Goal: Information Seeking & Learning: Find specific fact

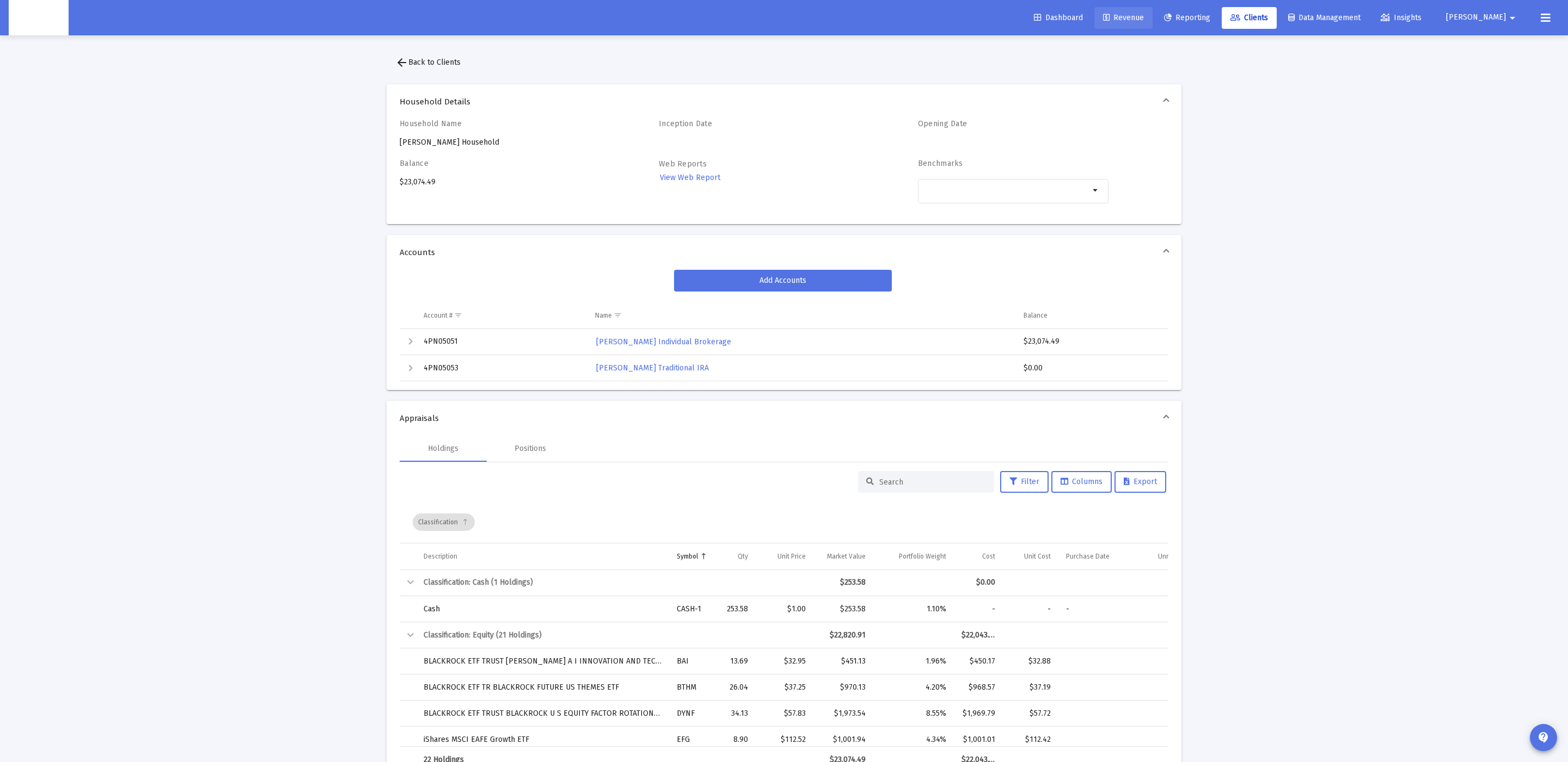
click at [1144, 16] on span "Revenue" at bounding box center [1122, 18] width 41 height 9
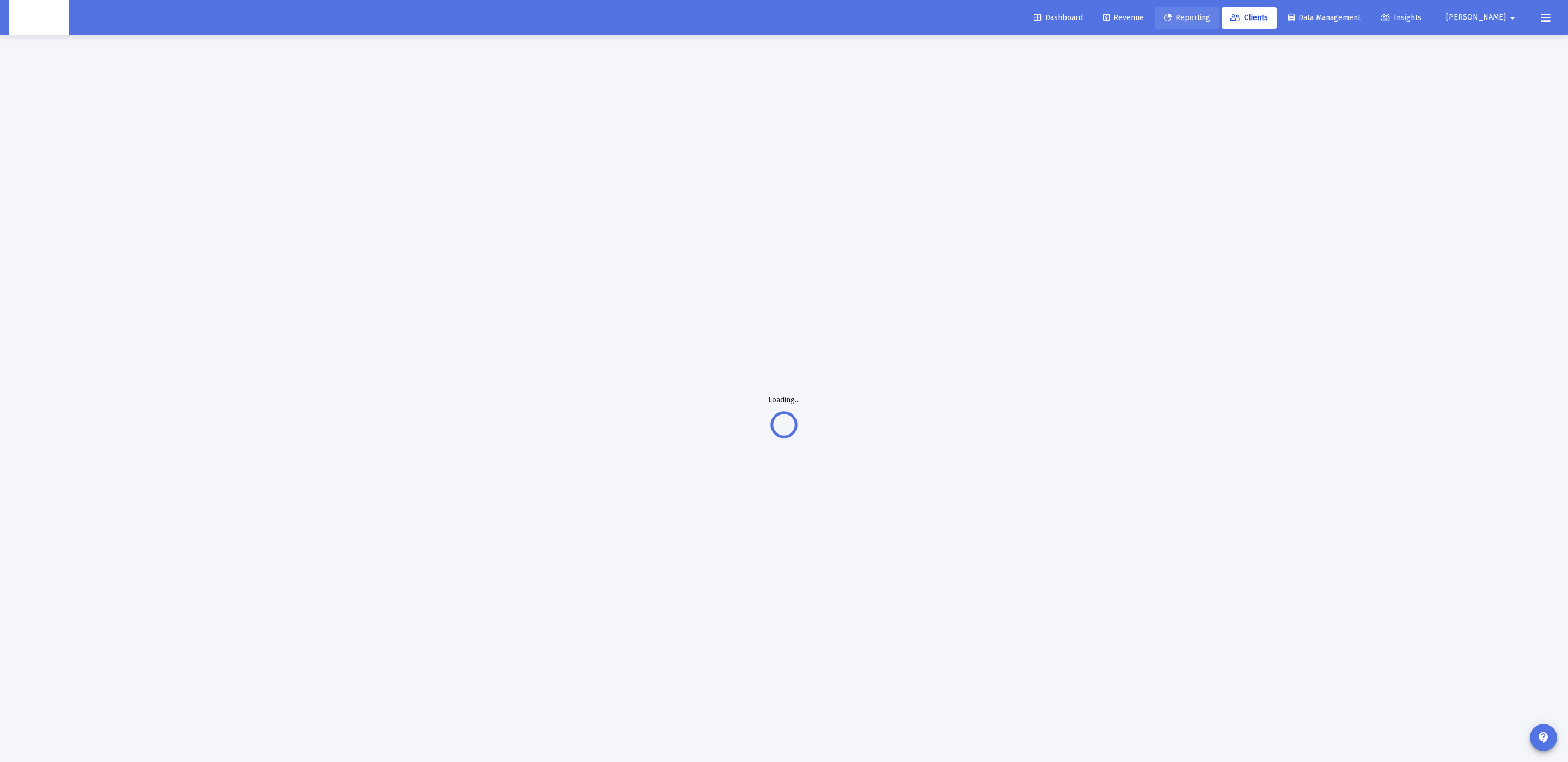
click at [1171, 19] on icon at bounding box center [1168, 18] width 8 height 8
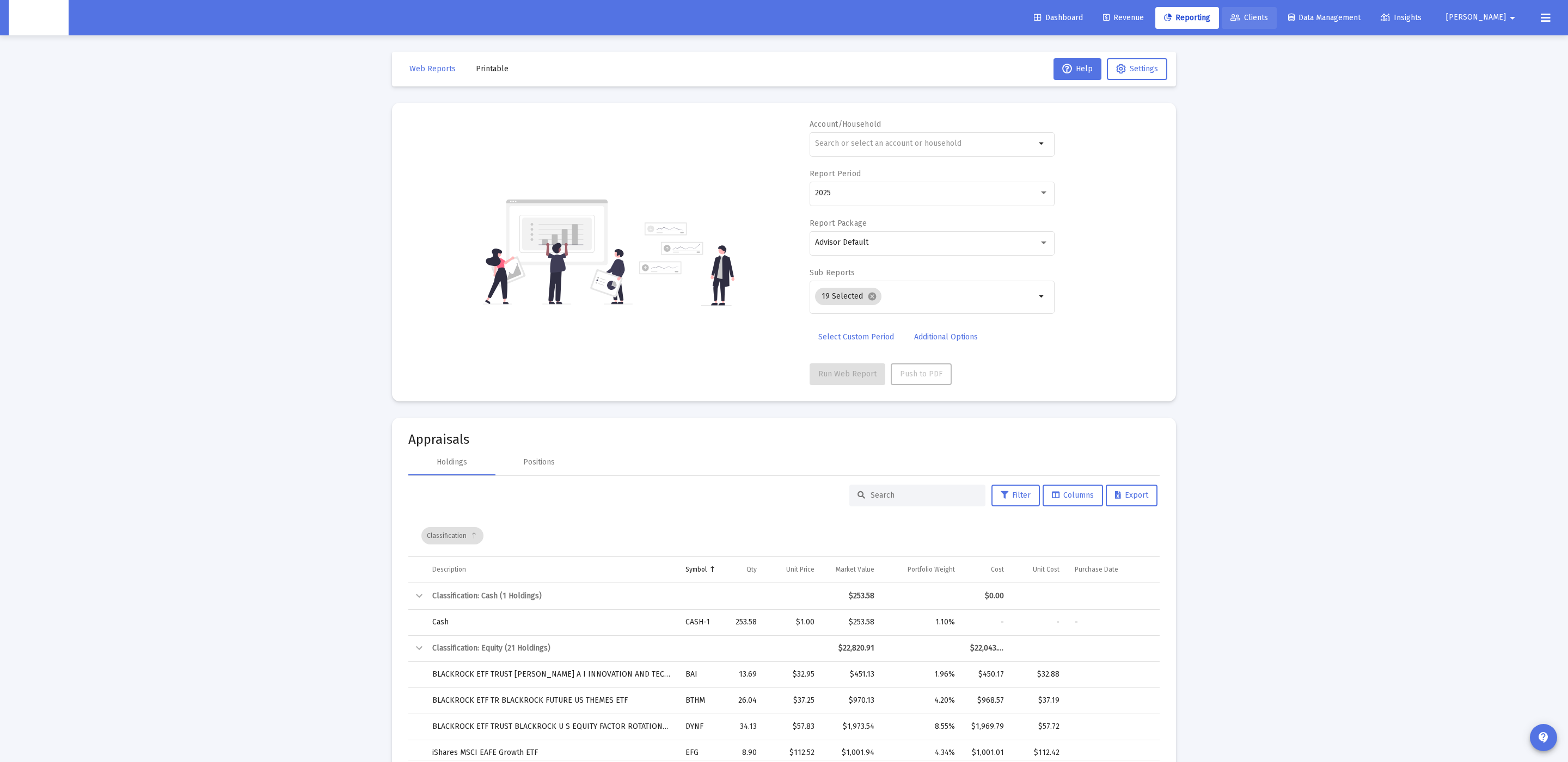
click at [1267, 14] on span "Clients" at bounding box center [1249, 18] width 38 height 9
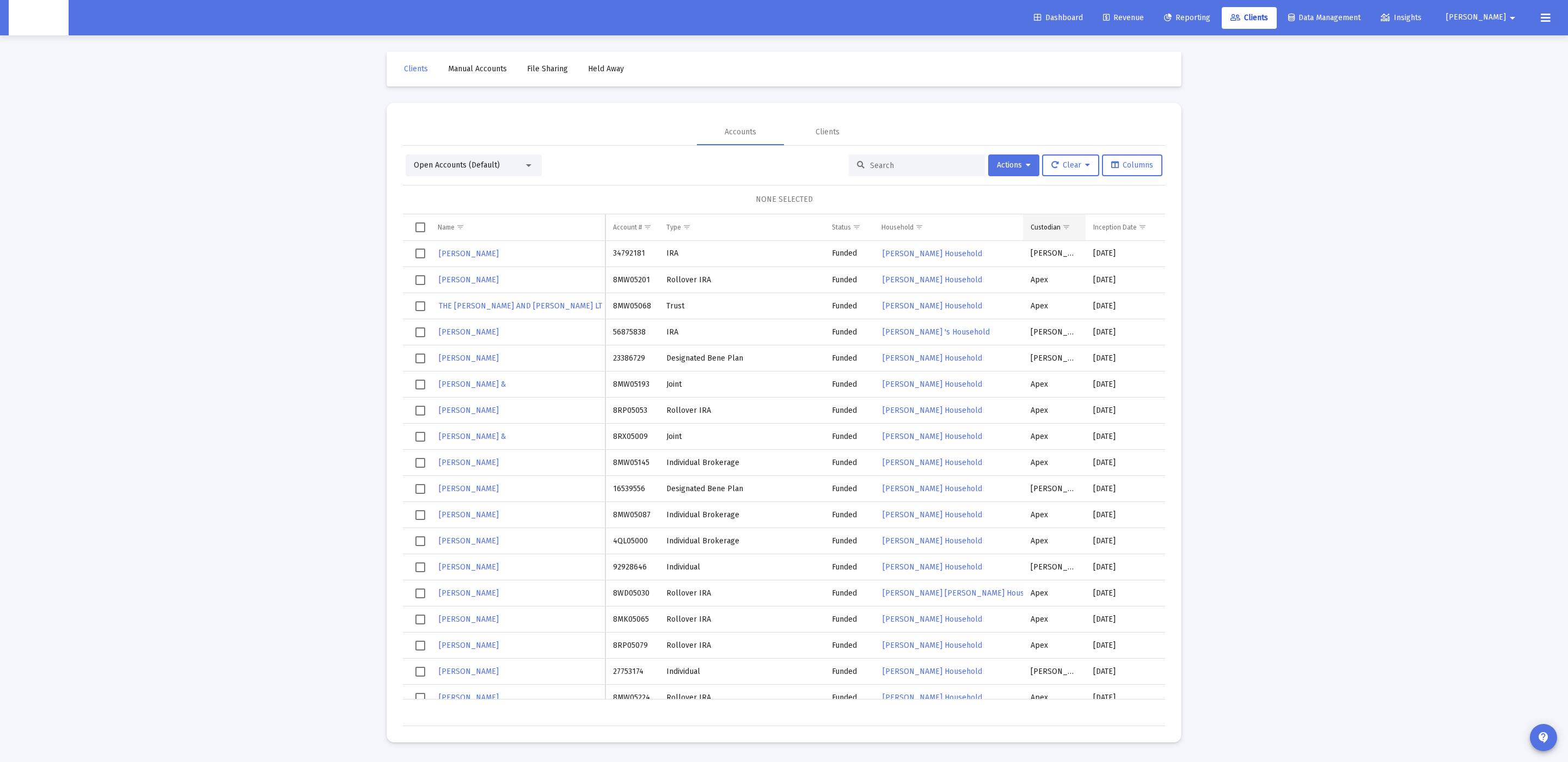
click at [1073, 231] on td "Custodian" at bounding box center [1054, 228] width 62 height 26
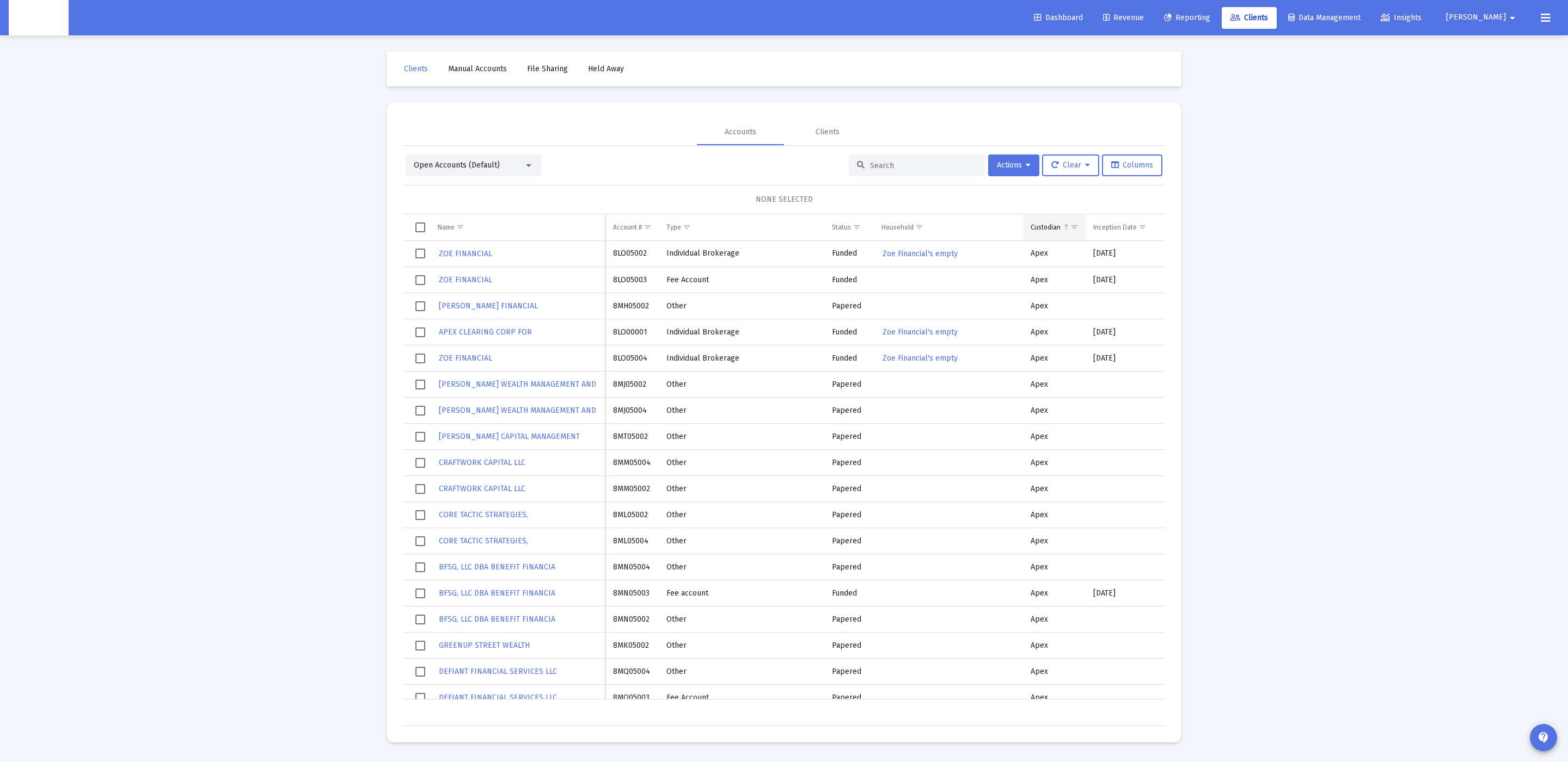
click at [1070, 227] on span "Show filter options for column 'Custodian'" at bounding box center [1074, 227] width 8 height 8
click at [1055, 286] on div "Filter options" at bounding box center [1042, 287] width 30 height 25
click at [1093, 402] on div "OK" at bounding box center [1101, 397] width 35 height 20
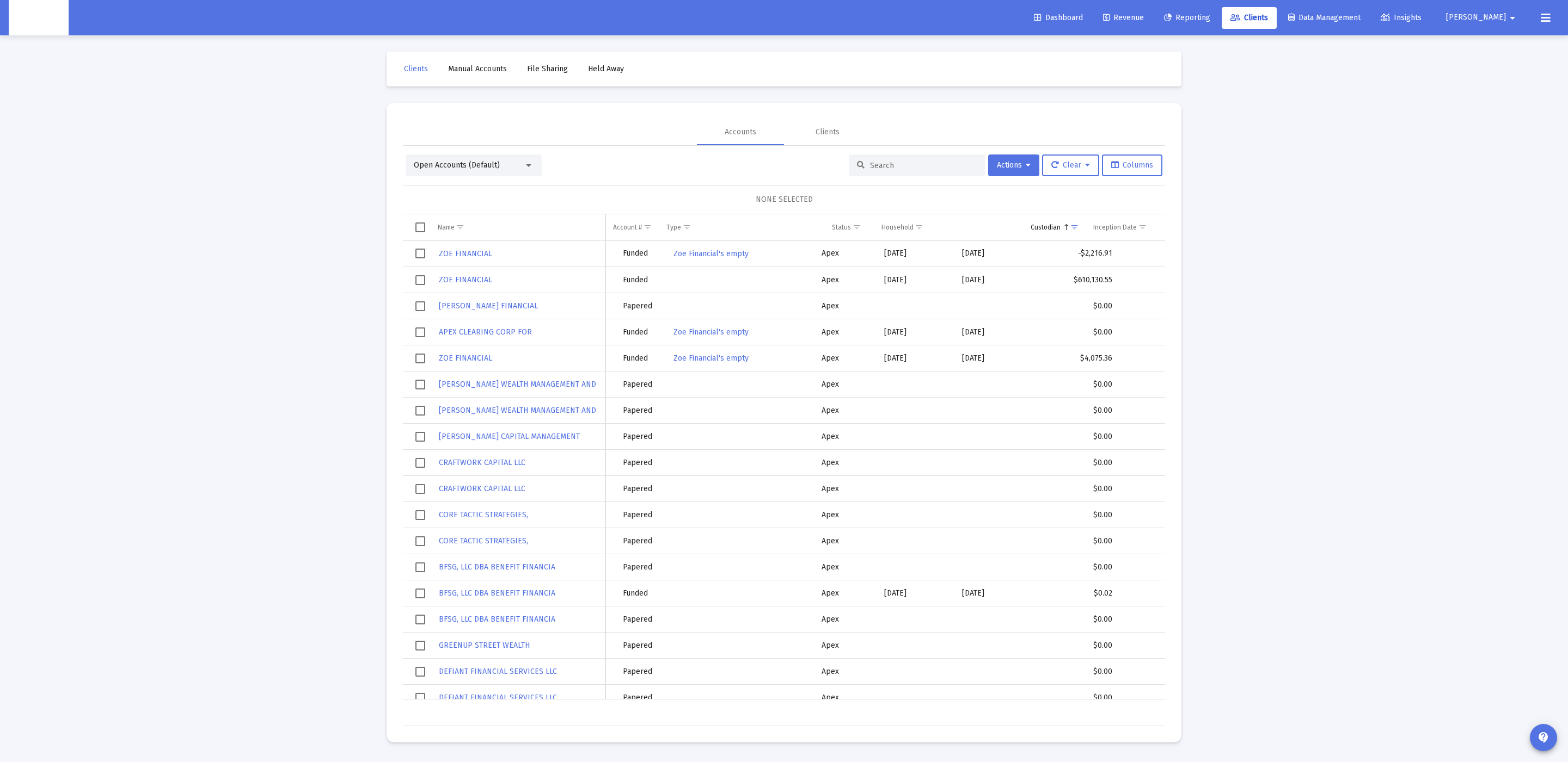
scroll to position [0, 236]
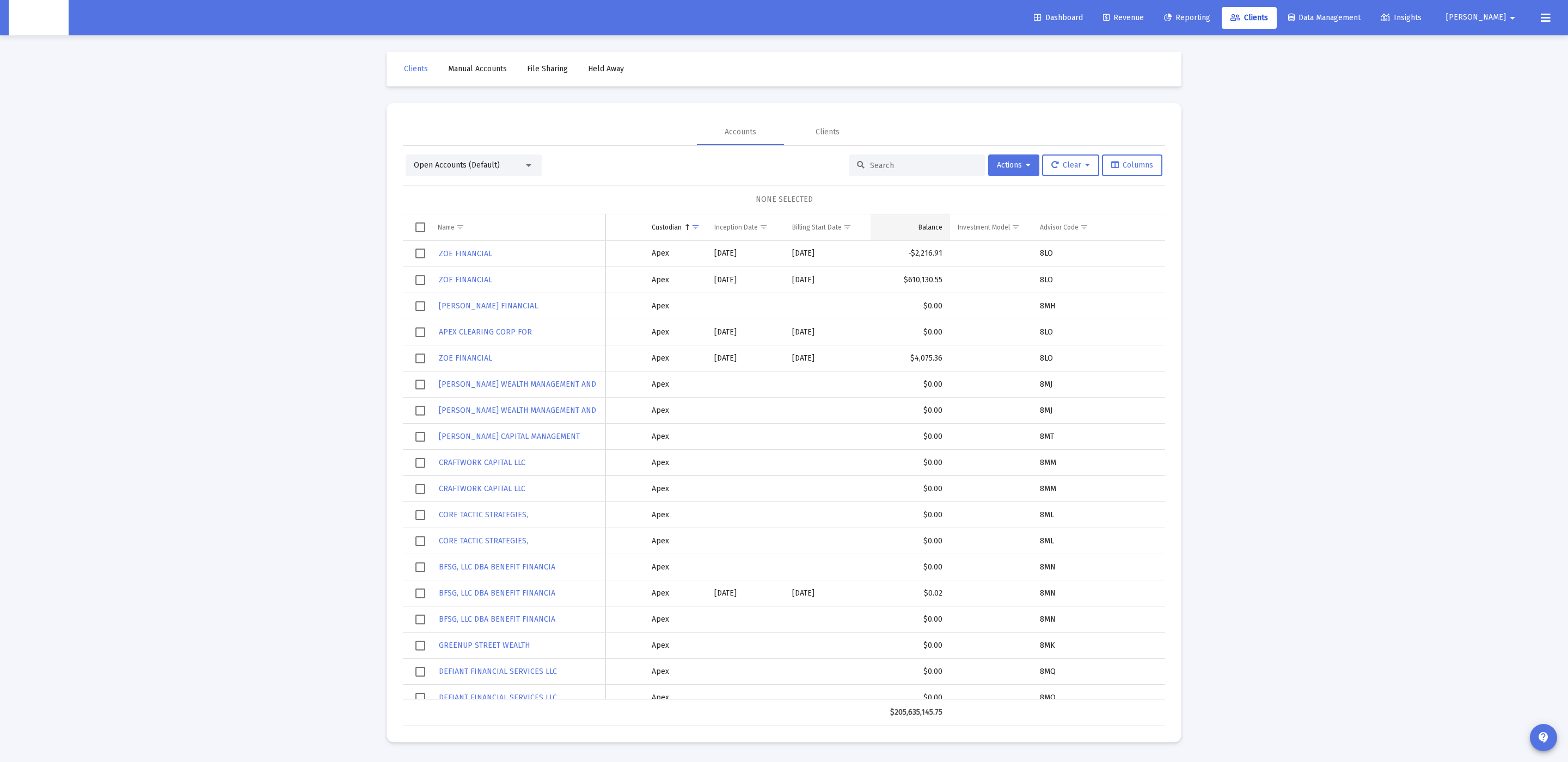
click at [926, 225] on div "Balance" at bounding box center [929, 227] width 24 height 8
click at [906, 228] on td "Balance" at bounding box center [910, 228] width 79 height 26
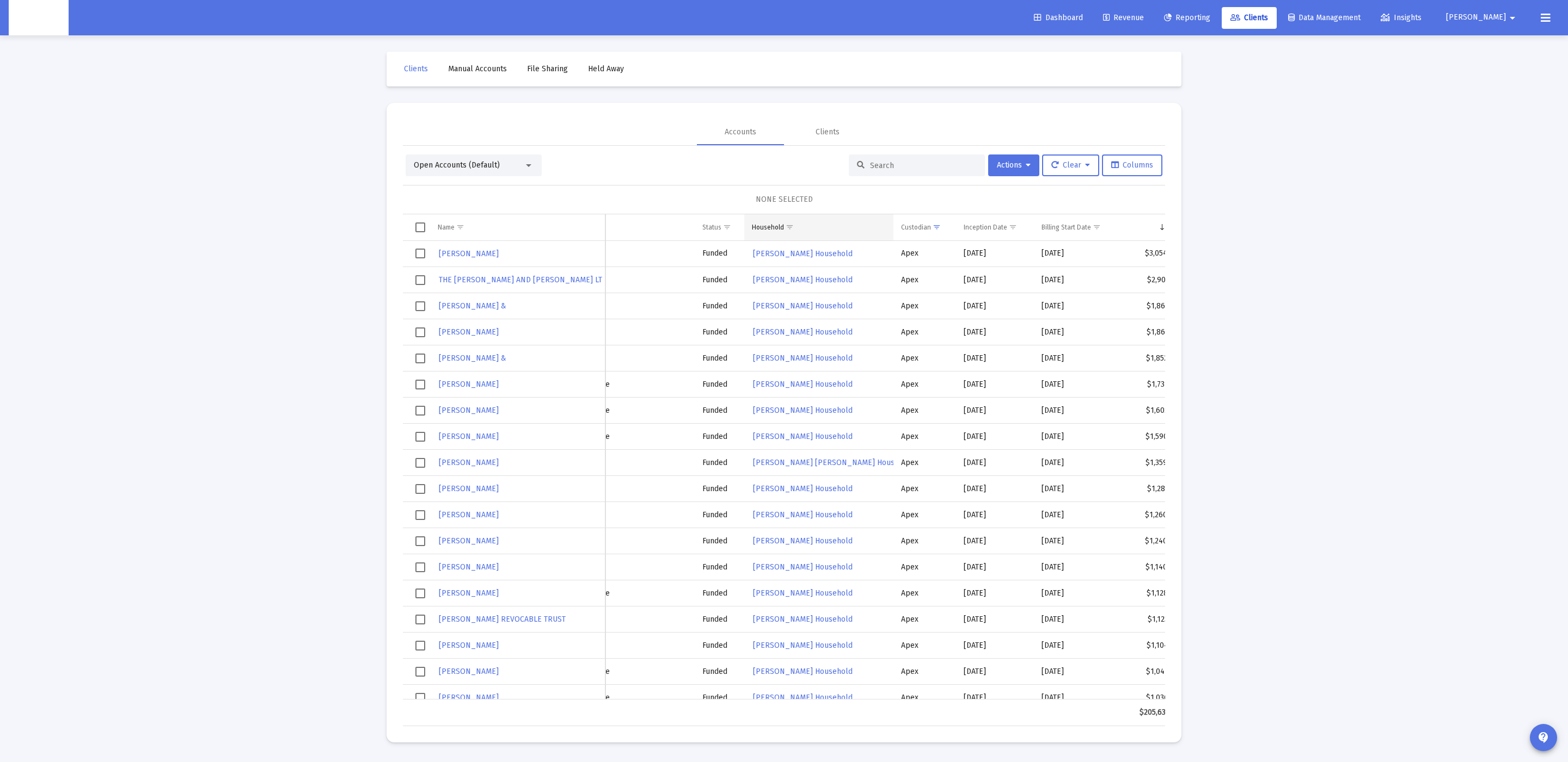
click at [792, 229] on span "Show filter options for column 'Household'" at bounding box center [789, 227] width 8 height 8
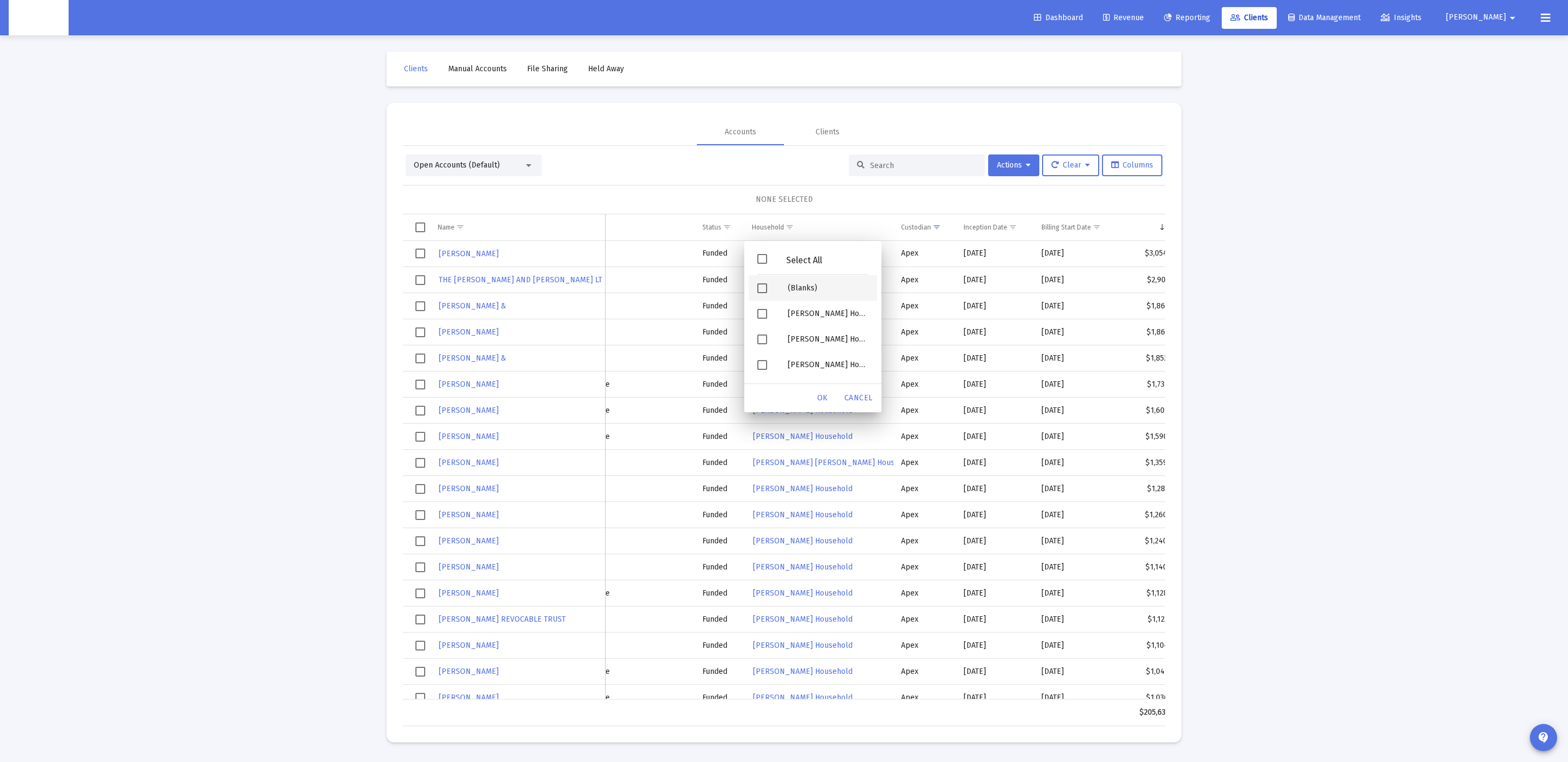
click at [781, 286] on div "(Blanks)" at bounding box center [828, 287] width 98 height 25
click at [822, 407] on div "OK" at bounding box center [822, 397] width 35 height 20
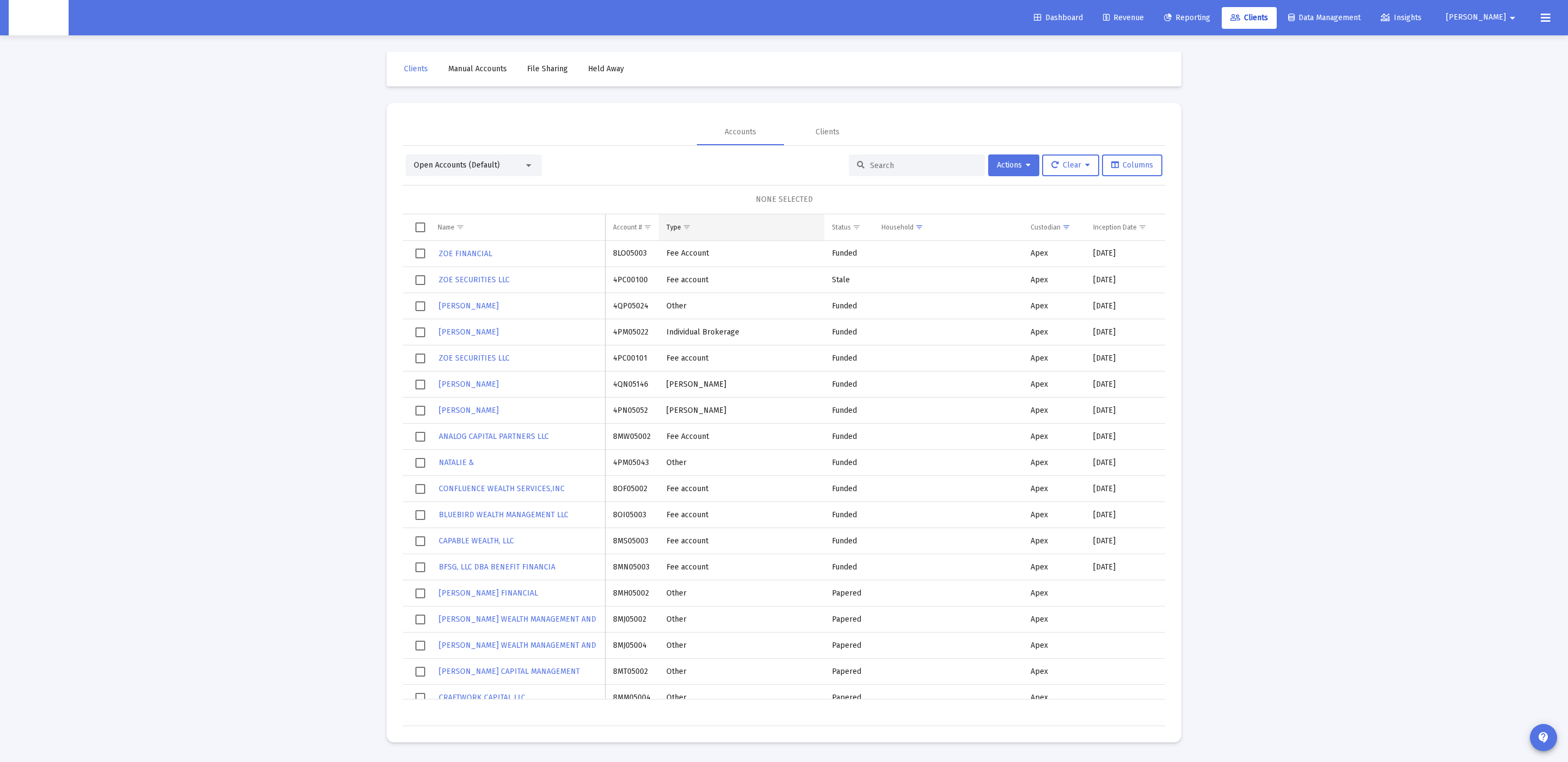
click at [688, 226] on span "Show filter options for column 'Type'" at bounding box center [686, 227] width 8 height 8
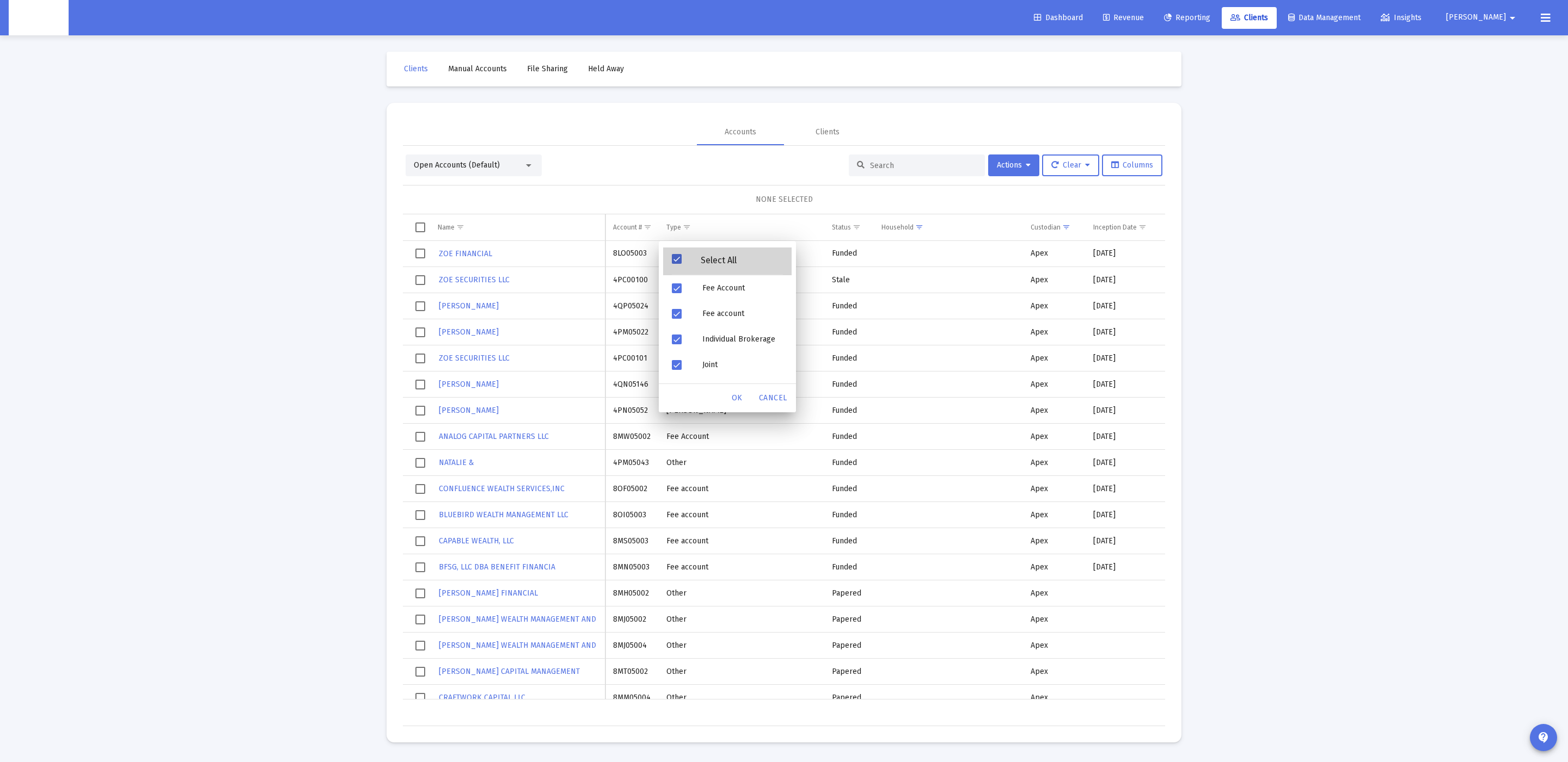
click at [692, 250] on div "Select All" at bounding box center [727, 261] width 128 height 27
click at [692, 278] on div "Filter options" at bounding box center [678, 287] width 30 height 25
click at [727, 391] on div "OK" at bounding box center [737, 397] width 35 height 20
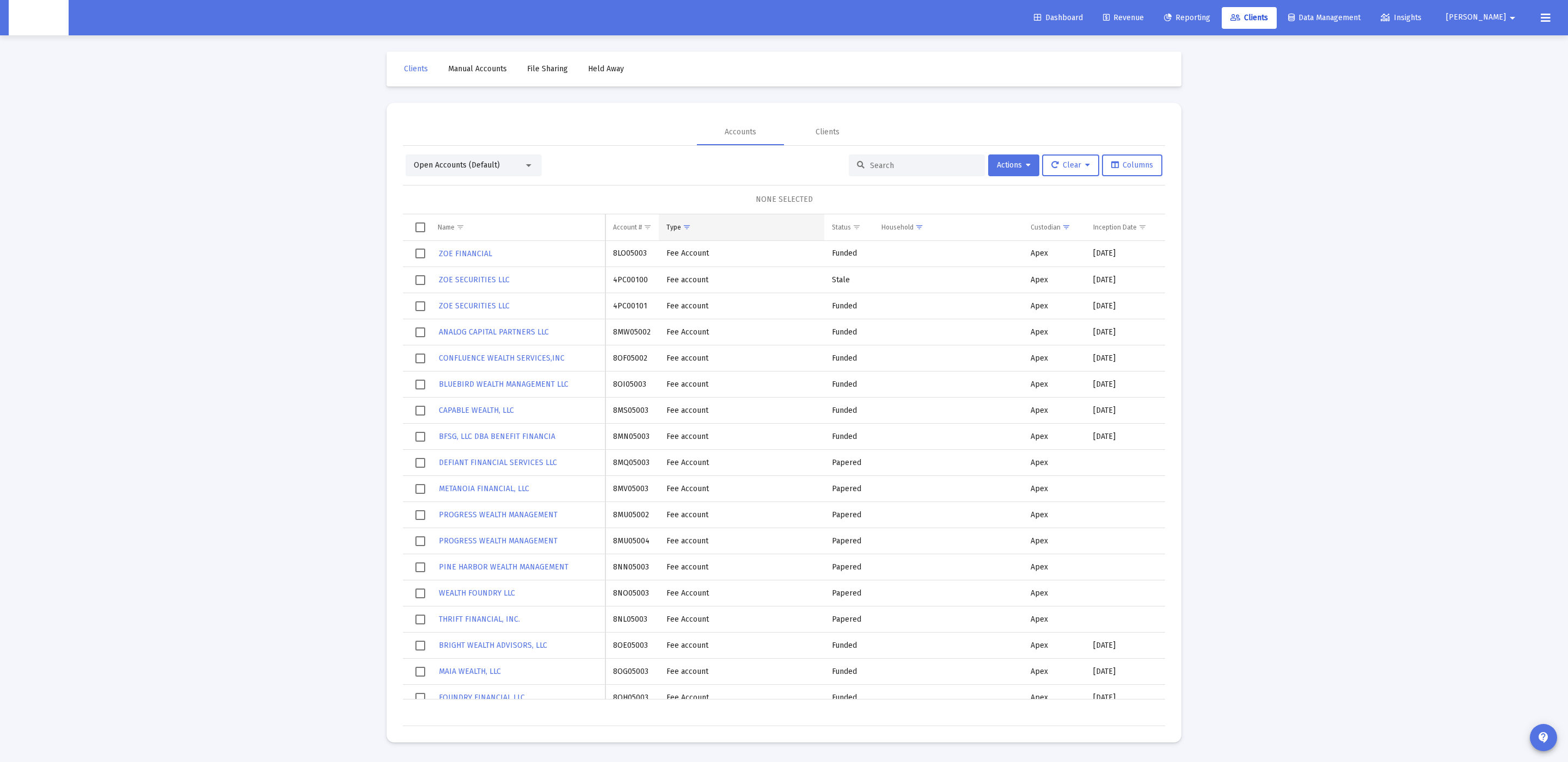
click at [682, 229] on span "Show filter options for column 'Type'" at bounding box center [686, 227] width 8 height 8
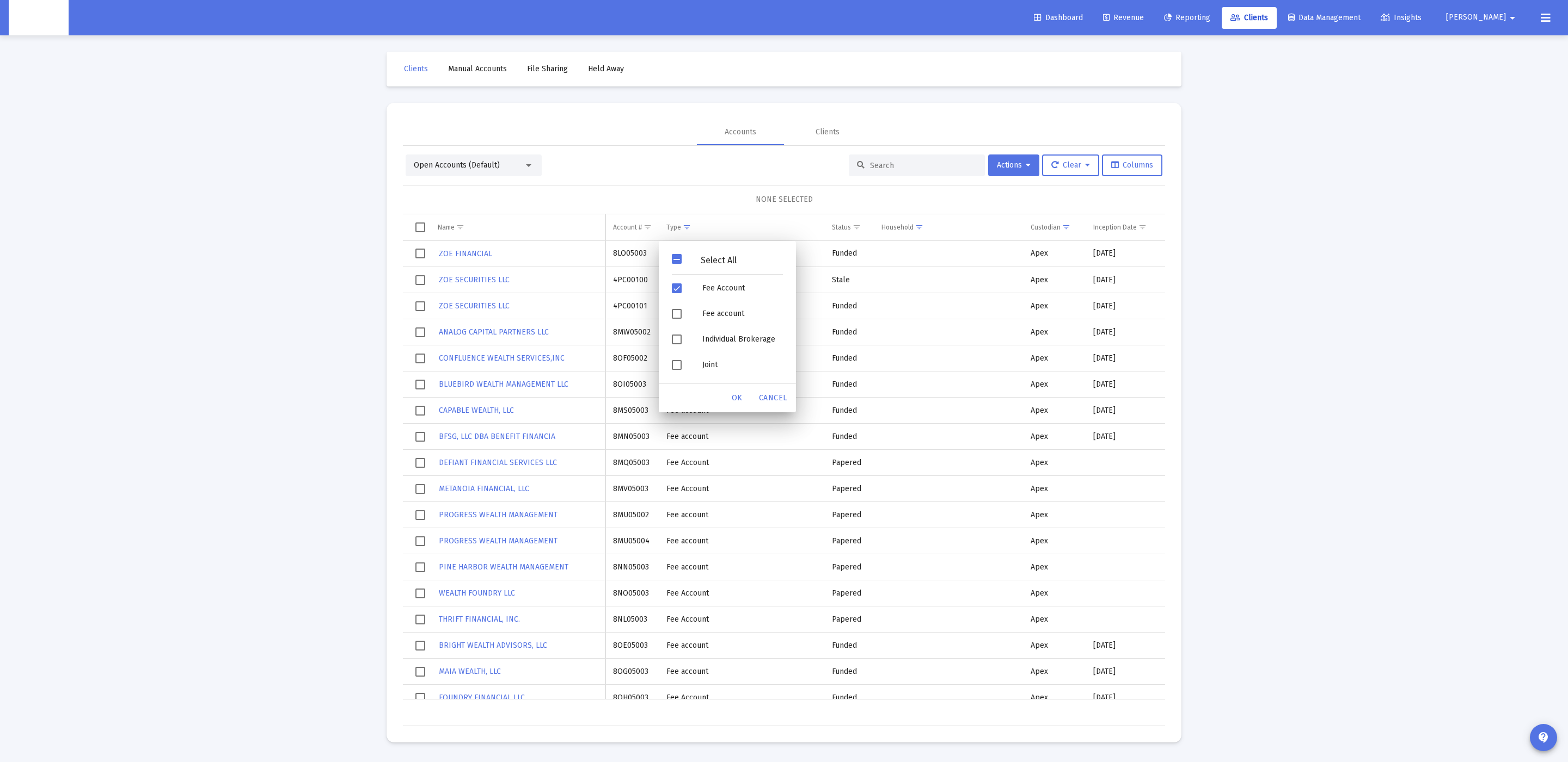
click at [685, 251] on div "Select All" at bounding box center [727, 261] width 128 height 27
click at [674, 291] on span "Filter options" at bounding box center [677, 288] width 9 height 9
click at [676, 317] on span "Filter options" at bounding box center [677, 314] width 9 height 9
click at [738, 394] on span "OK" at bounding box center [737, 398] width 11 height 9
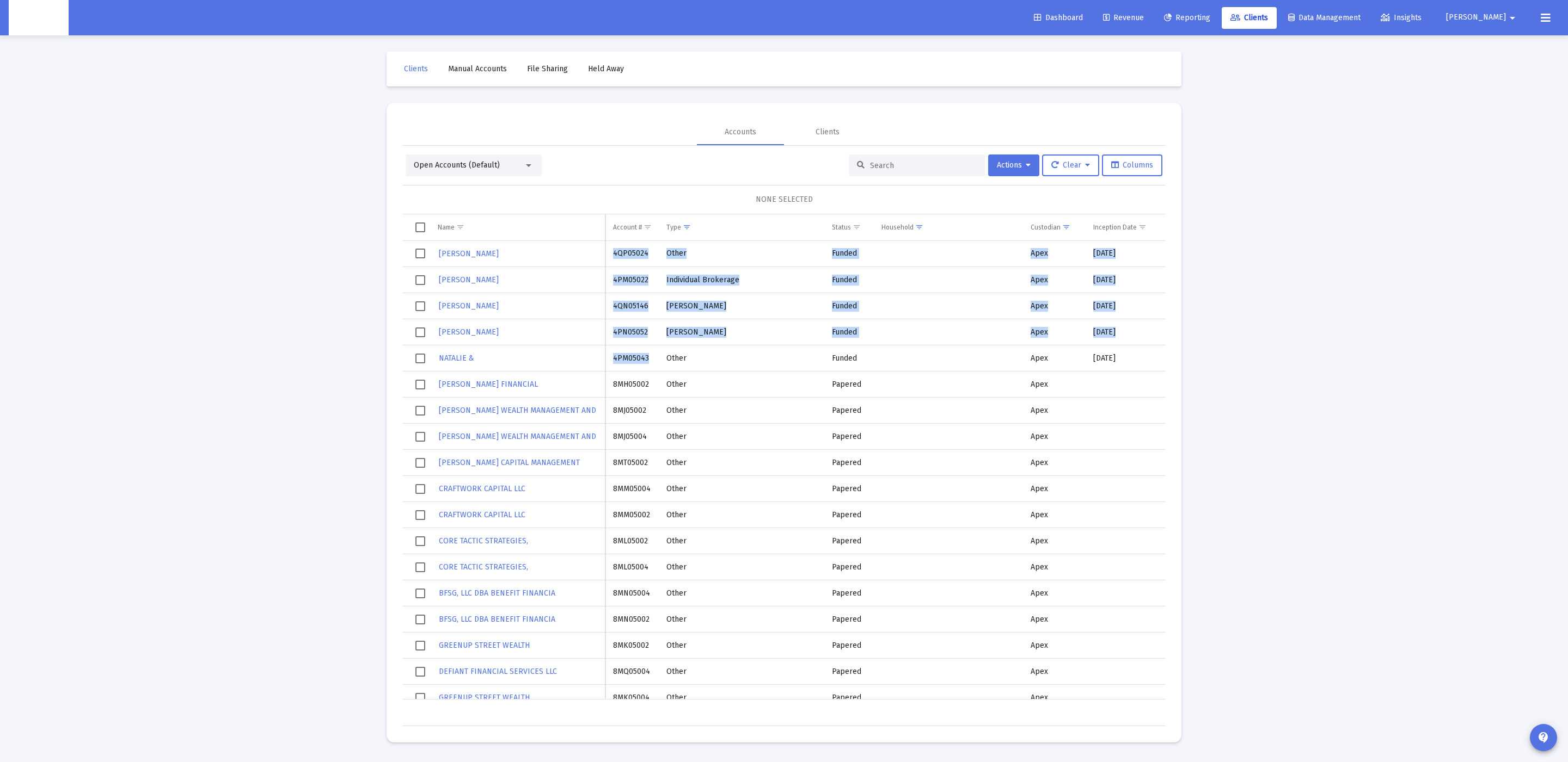
drag, startPoint x: 642, startPoint y: 363, endPoint x: 612, endPoint y: 253, distance: 114.0
copy tbody "4QP05024 Other Funded Apex 9/8/2025 $50,000.00 4QP JOHN FARRER 4PM05022 Individ…"
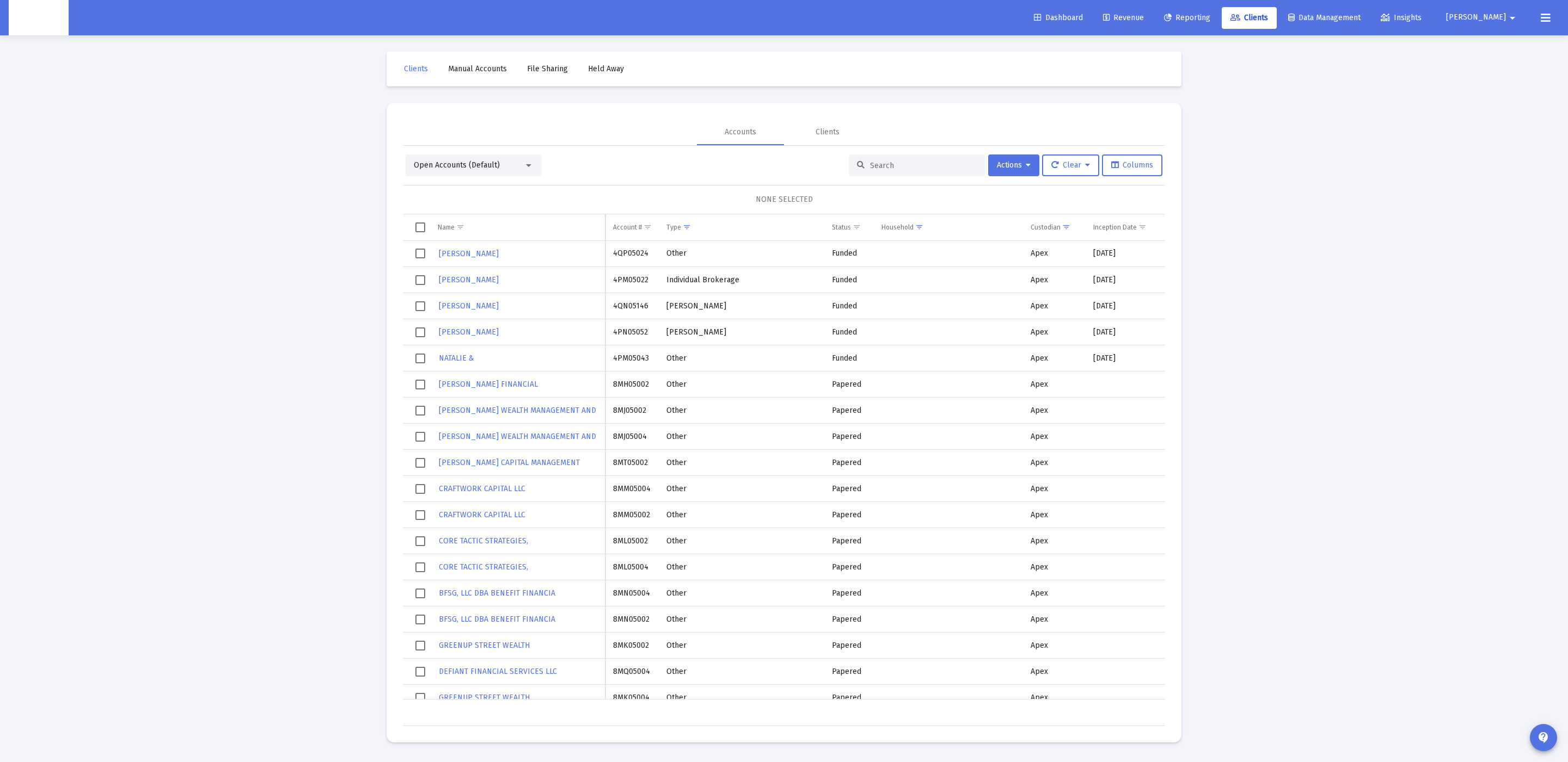
click at [279, 391] on div "Loading... Clients Manual Accounts File Sharing Held Away Accounts Clients Open…" at bounding box center [784, 381] width 1568 height 762
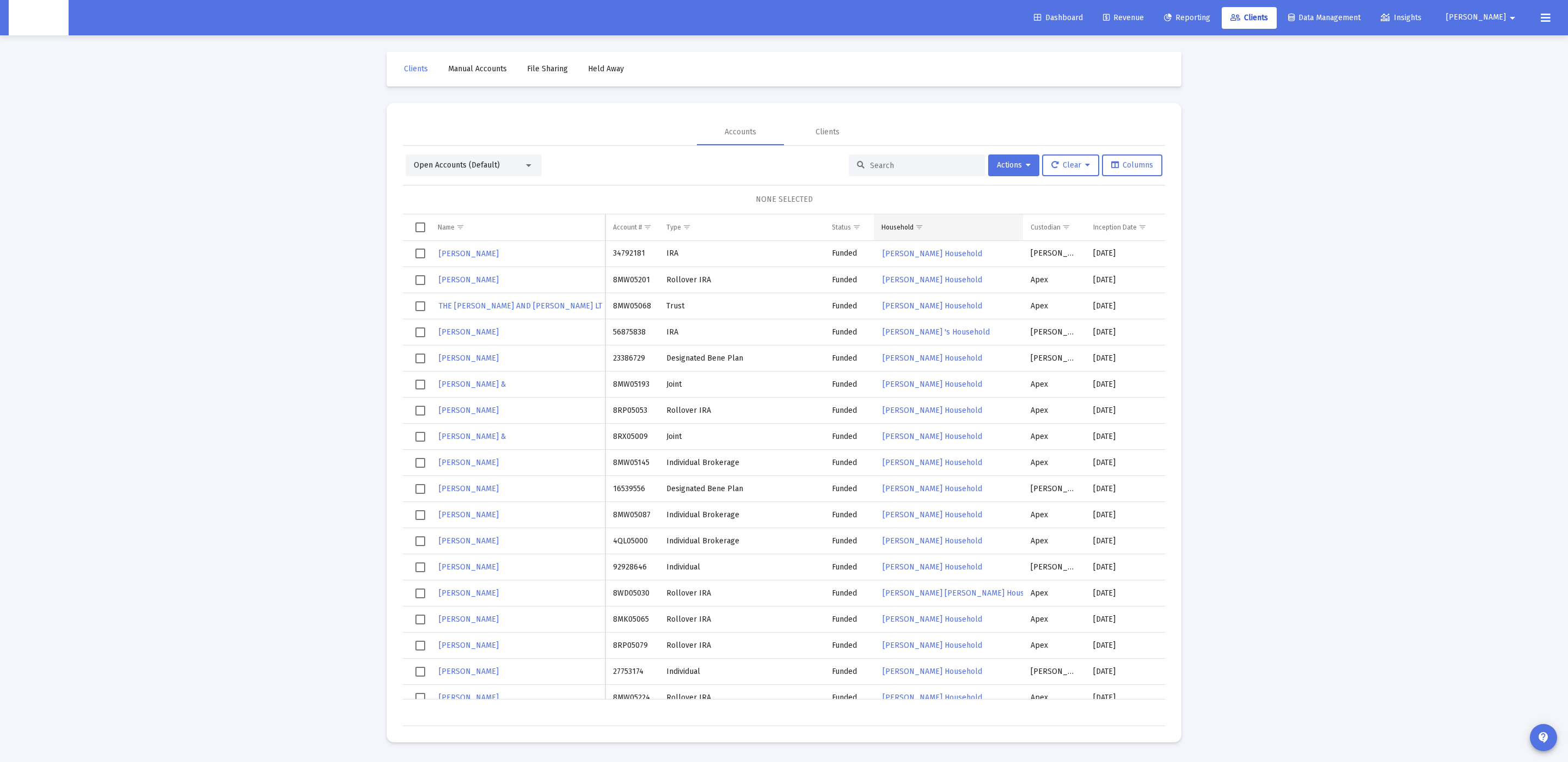
click at [906, 224] on div "Household" at bounding box center [897, 227] width 32 height 8
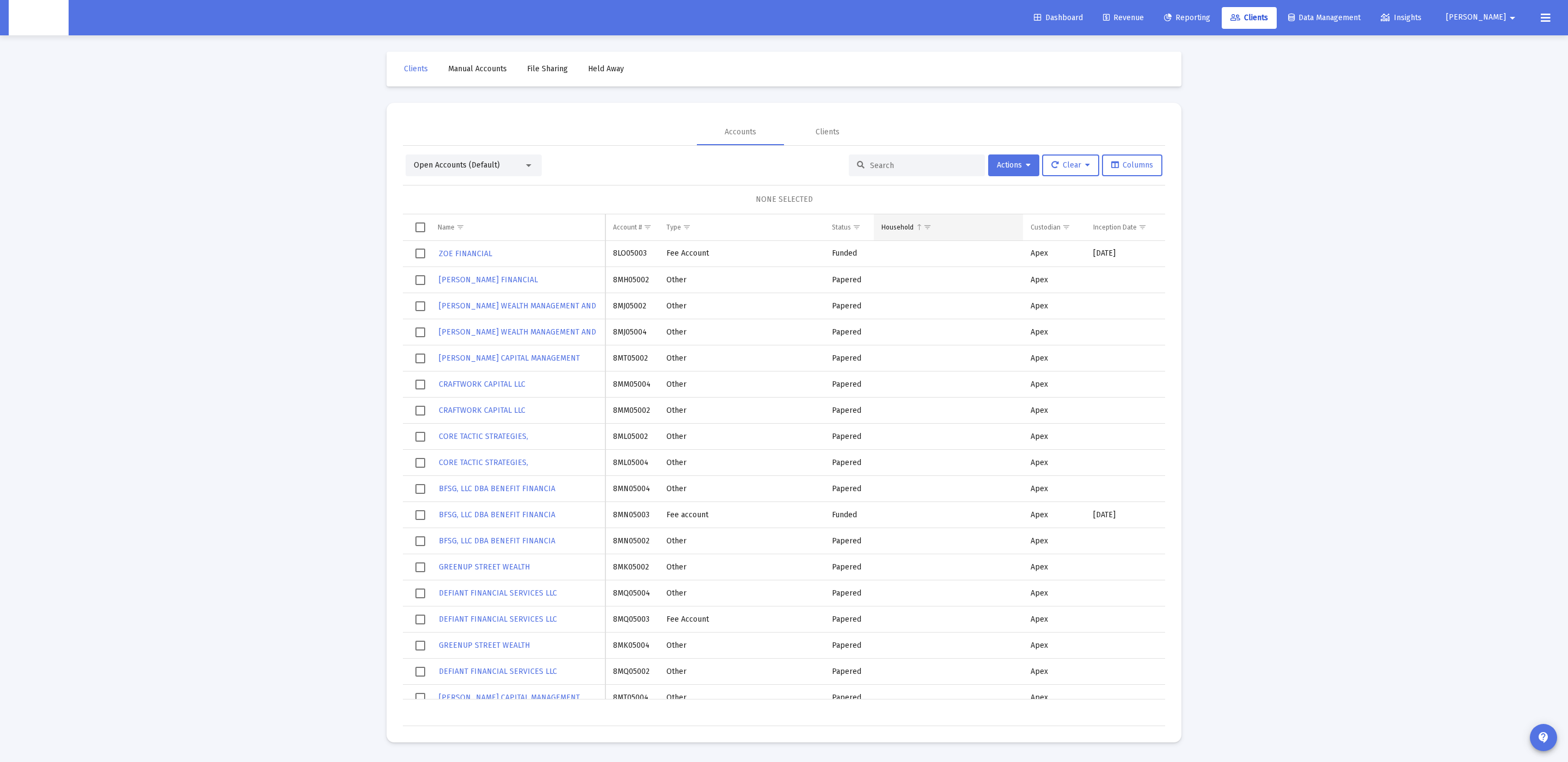
click at [912, 229] on div "Household" at bounding box center [897, 227] width 32 height 8
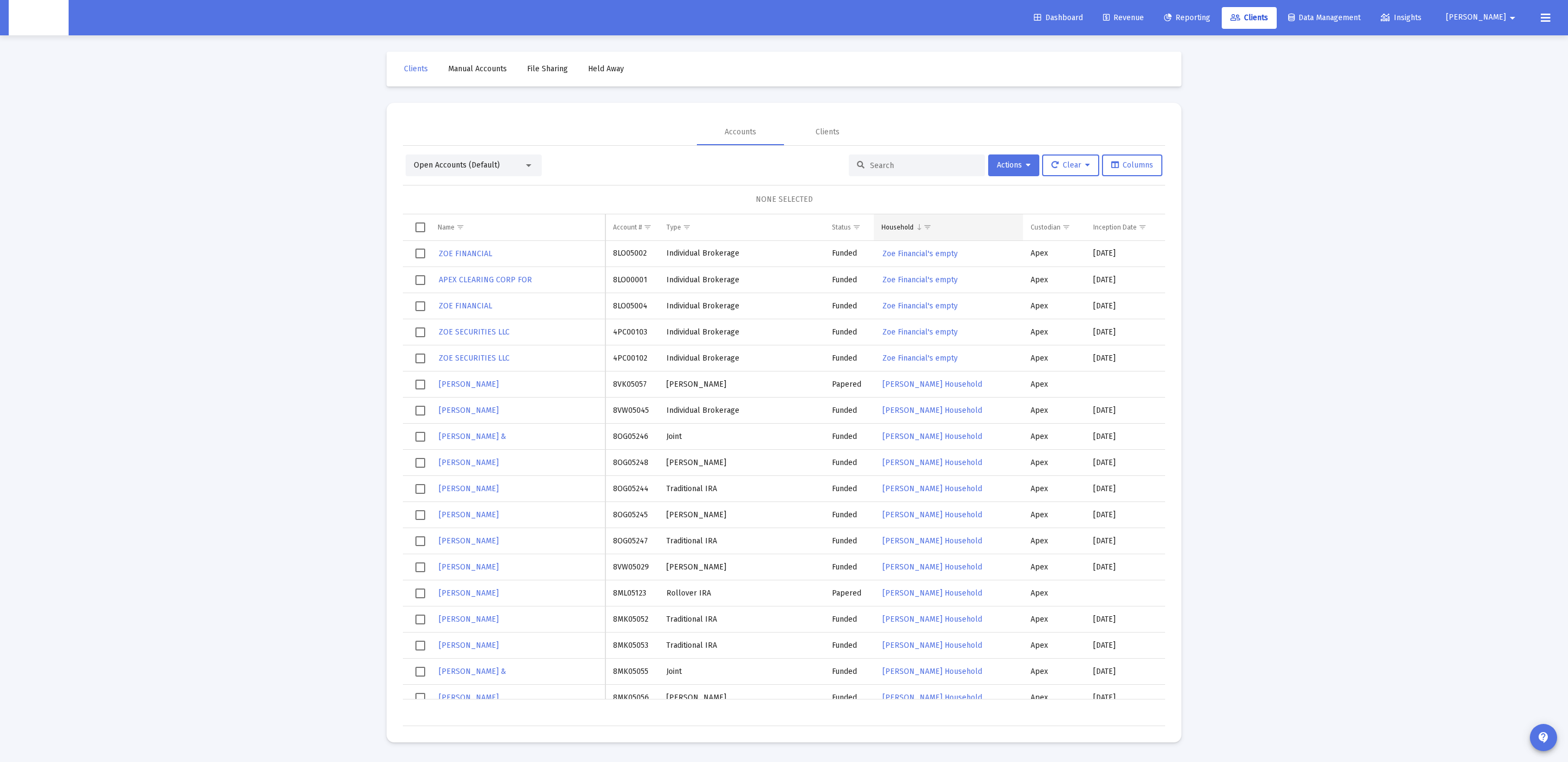
click at [924, 229] on span "Show filter options for column 'Household'" at bounding box center [927, 227] width 8 height 8
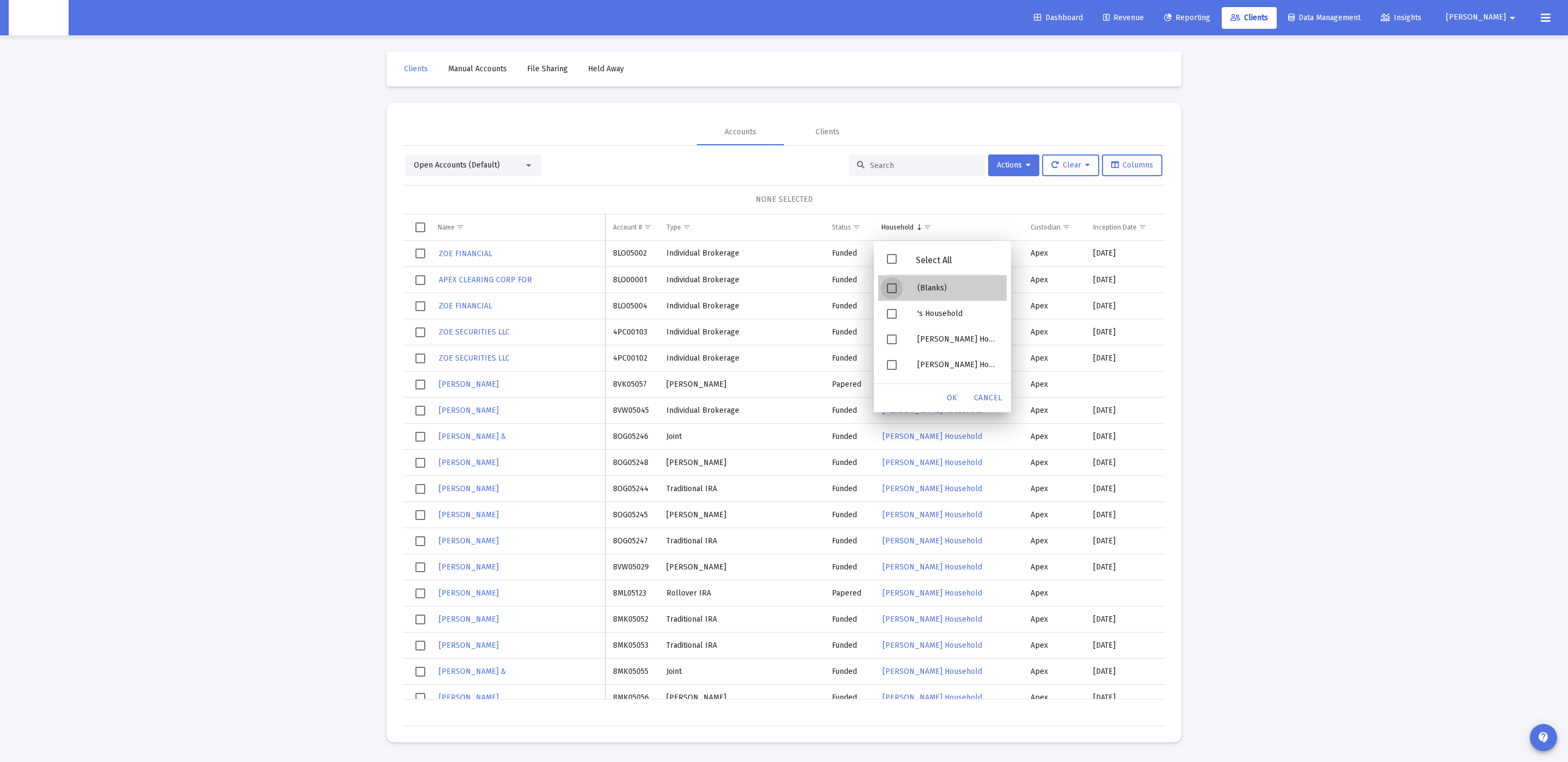
click at [912, 290] on div "(Blanks)" at bounding box center [957, 287] width 98 height 25
click at [948, 394] on span "OK" at bounding box center [952, 398] width 11 height 9
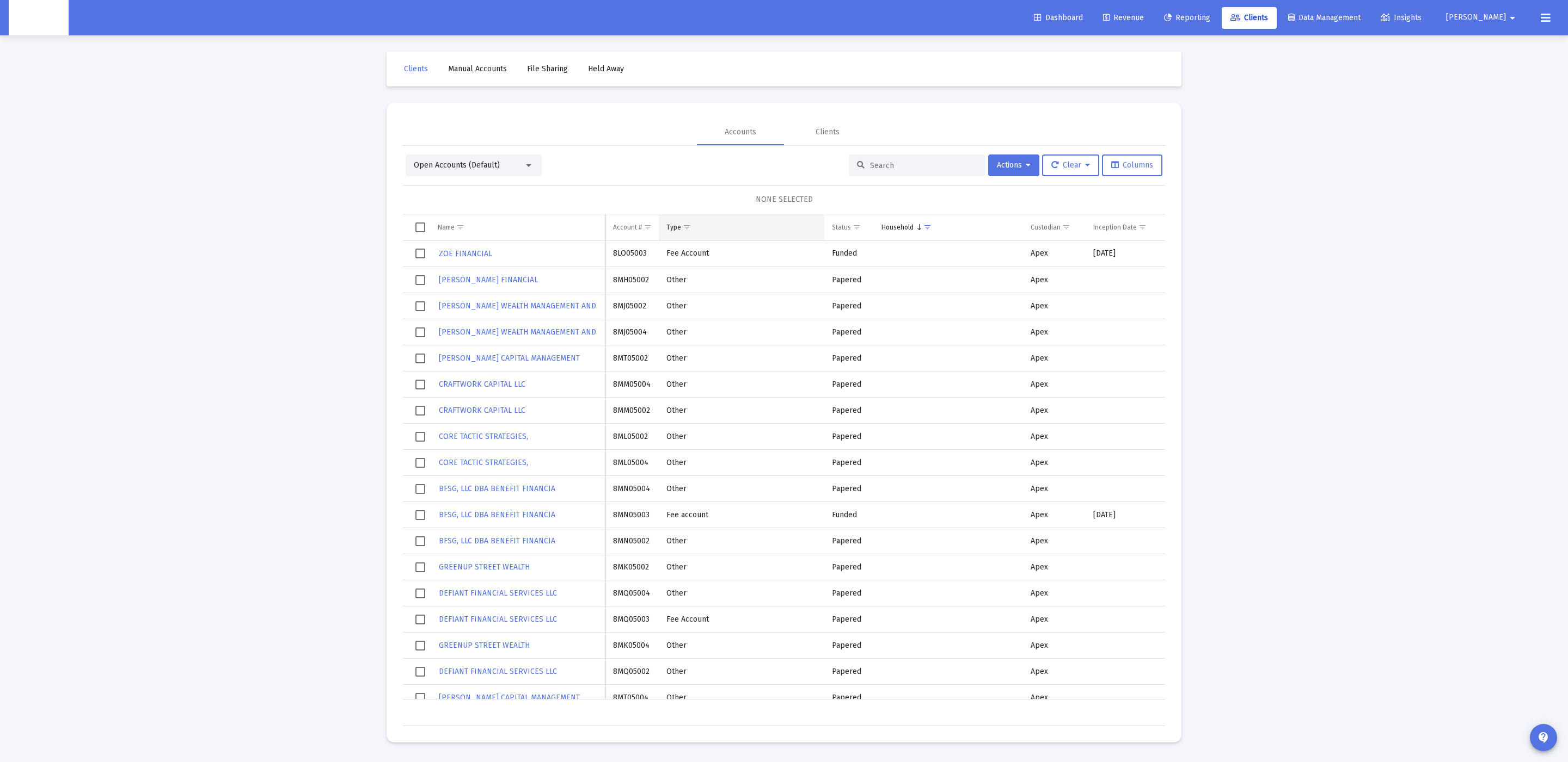
click at [686, 227] on span "Show filter options for column 'Type'" at bounding box center [686, 227] width 8 height 8
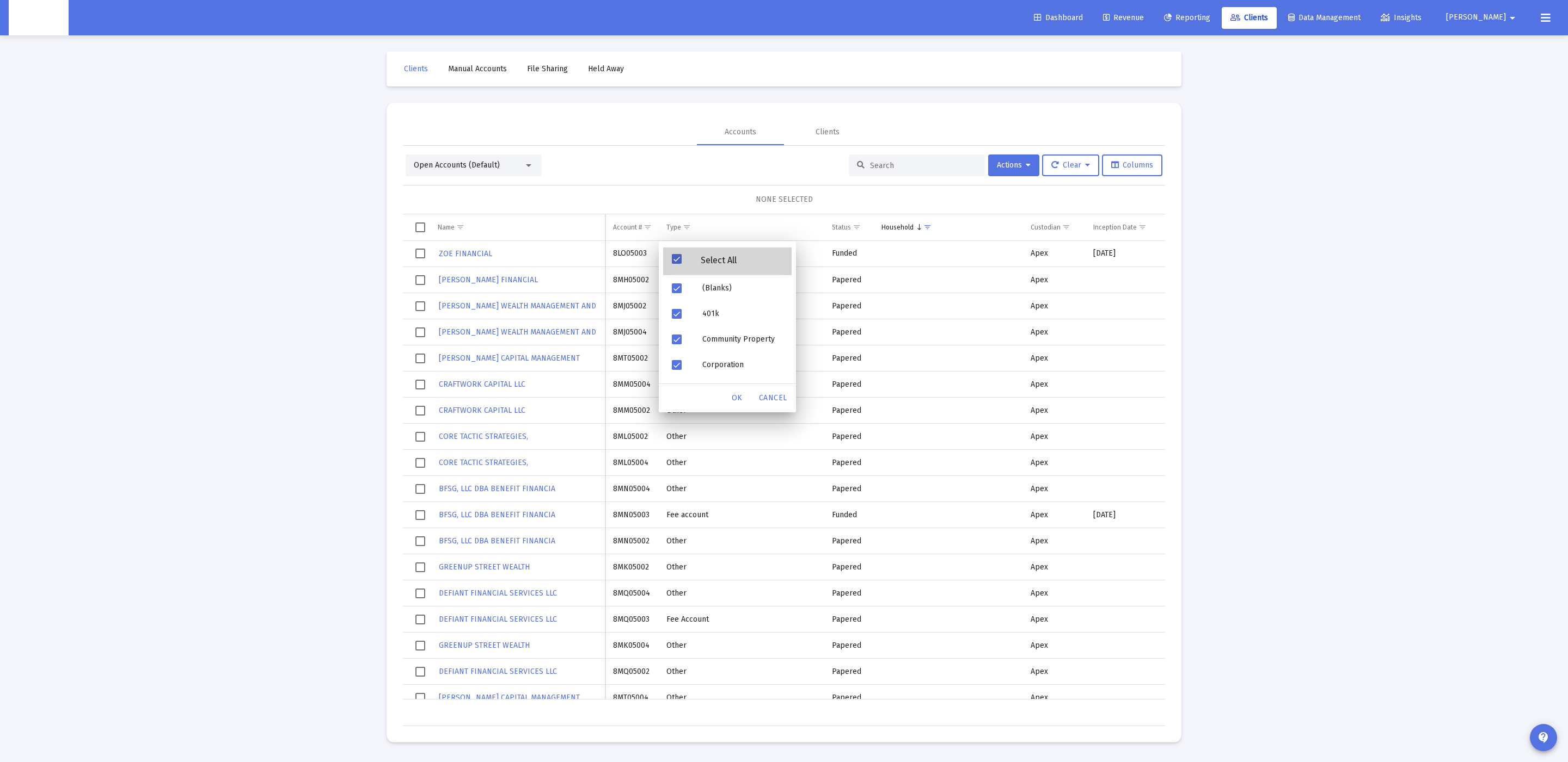
click at [689, 264] on div "Select All" at bounding box center [718, 260] width 74 height 9
click at [681, 263] on div "Select All" at bounding box center [718, 260] width 74 height 9
click at [694, 321] on div "Fee Account" at bounding box center [743, 323] width 98 height 25
click at [690, 339] on div "Filter options" at bounding box center [678, 349] width 30 height 25
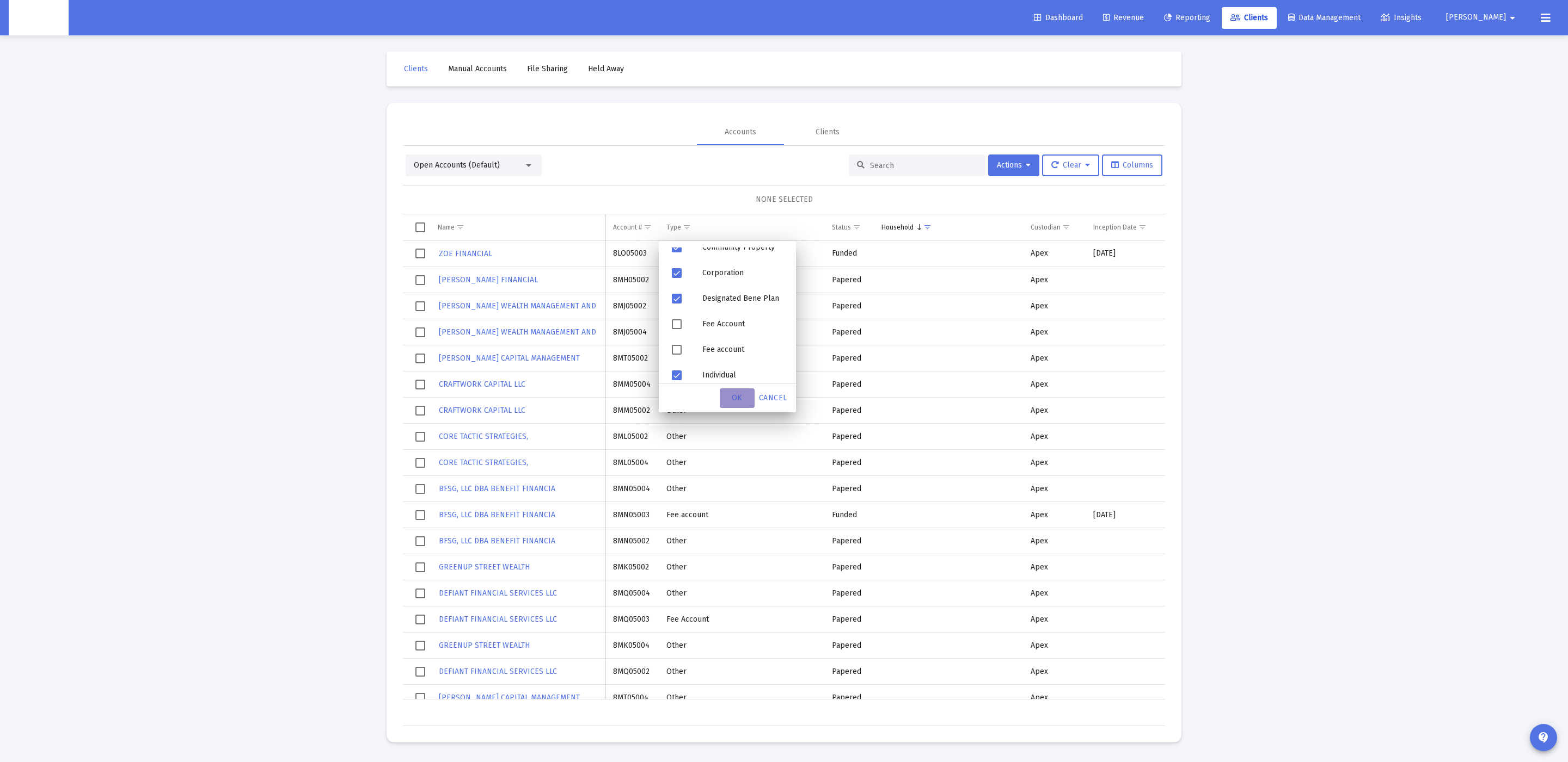
click at [739, 397] on span "OK" at bounding box center [737, 398] width 11 height 9
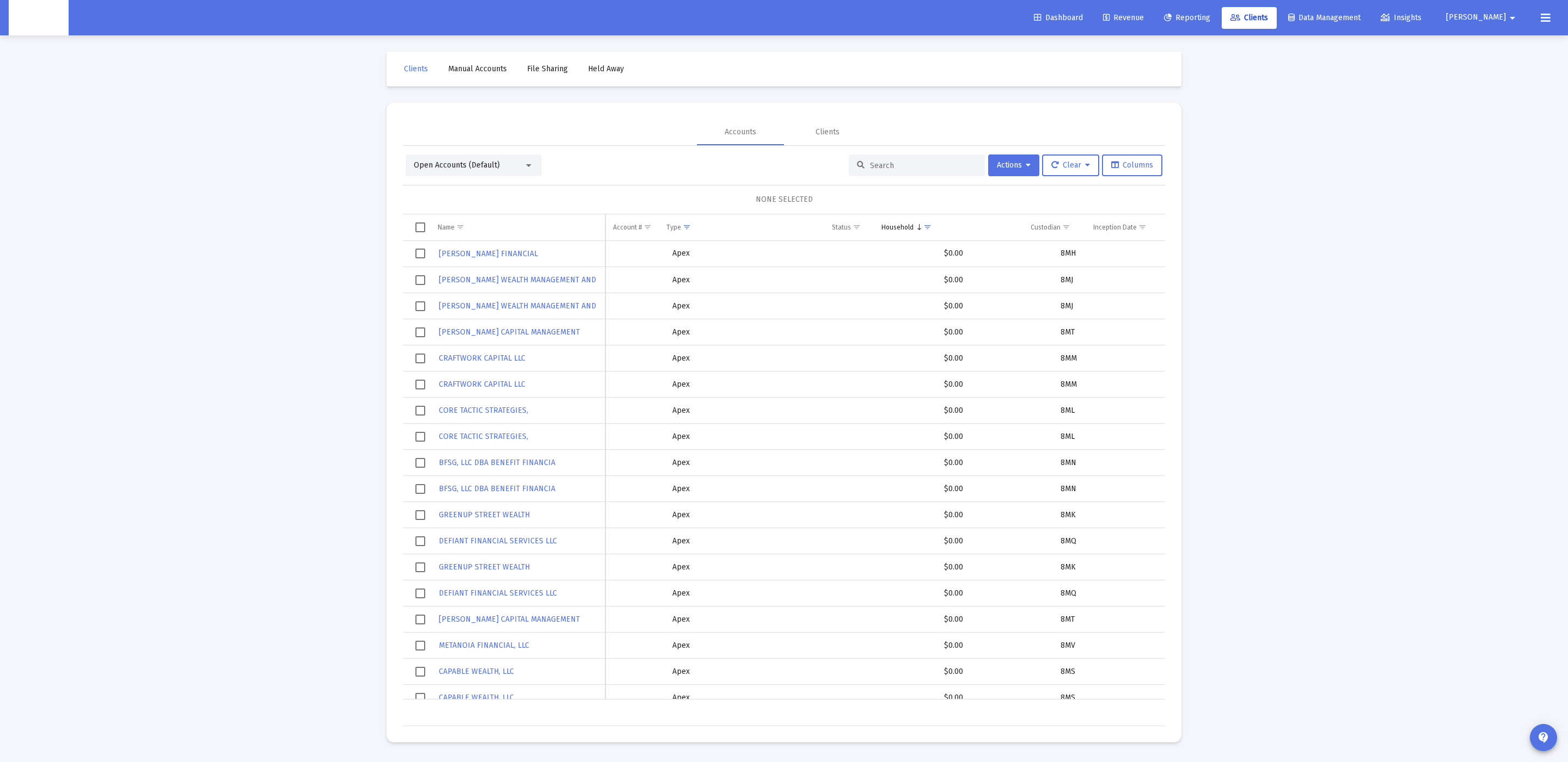
scroll to position [0, 358]
click at [946, 235] on td "Balance" at bounding box center [931, 228] width 79 height 26
click at [935, 227] on span "Column Balance" at bounding box center [933, 227] width 8 height 8
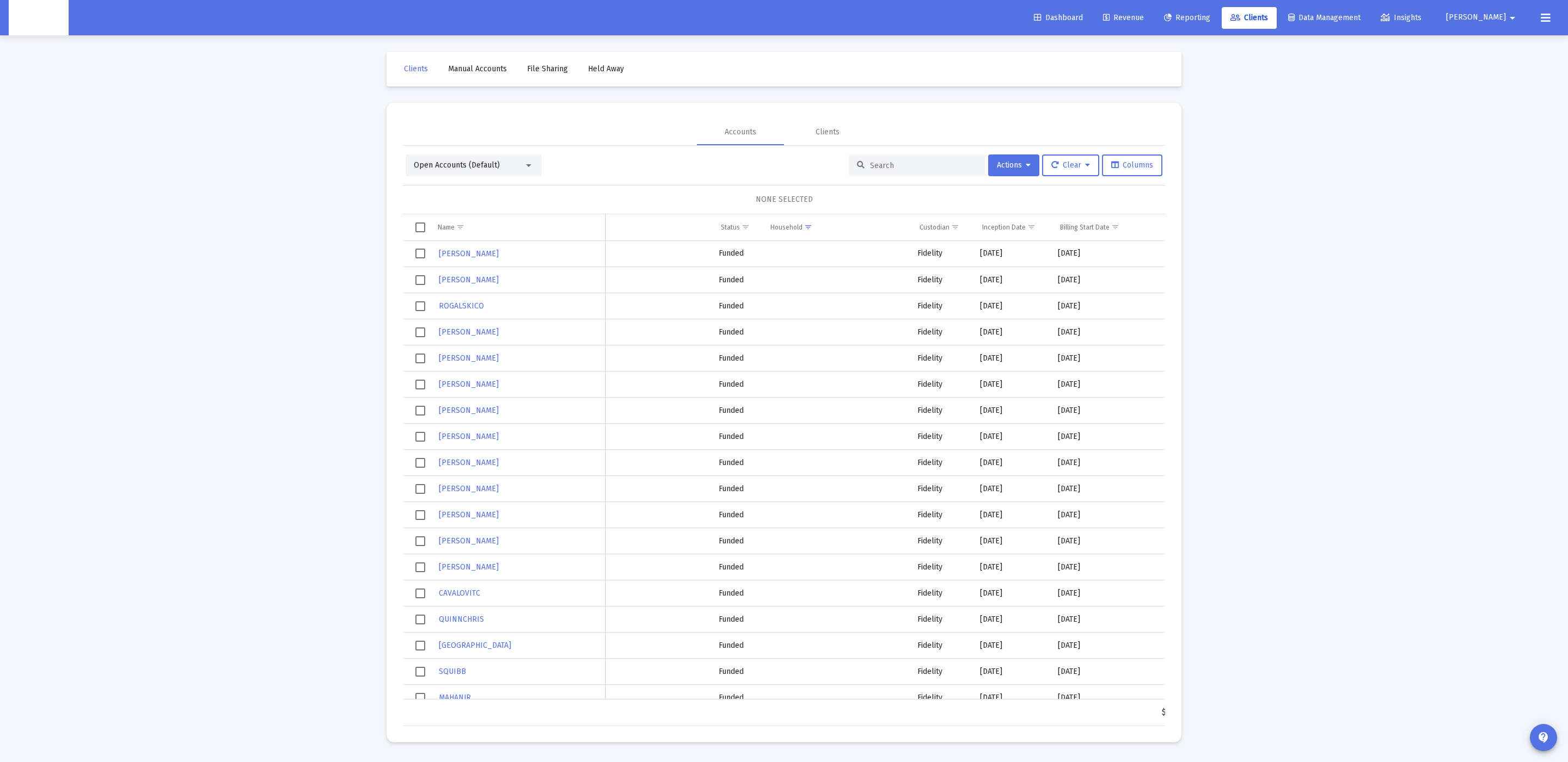
scroll to position [0, 113]
click at [949, 229] on span "Show filter options for column 'Custodian'" at bounding box center [953, 227] width 8 height 8
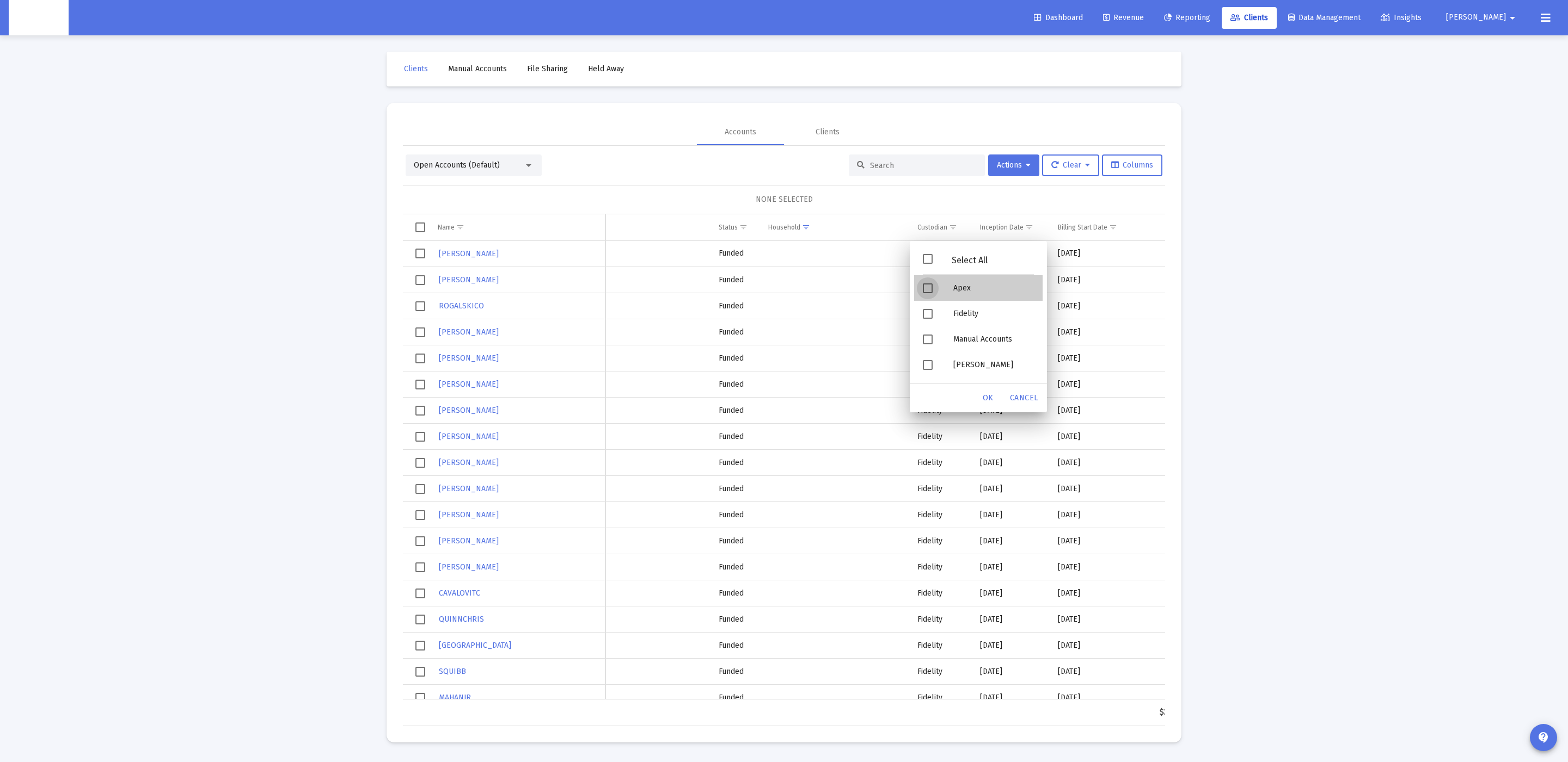
click at [936, 284] on div "Filter options" at bounding box center [929, 287] width 30 height 25
click at [986, 402] on div "OK" at bounding box center [988, 397] width 35 height 20
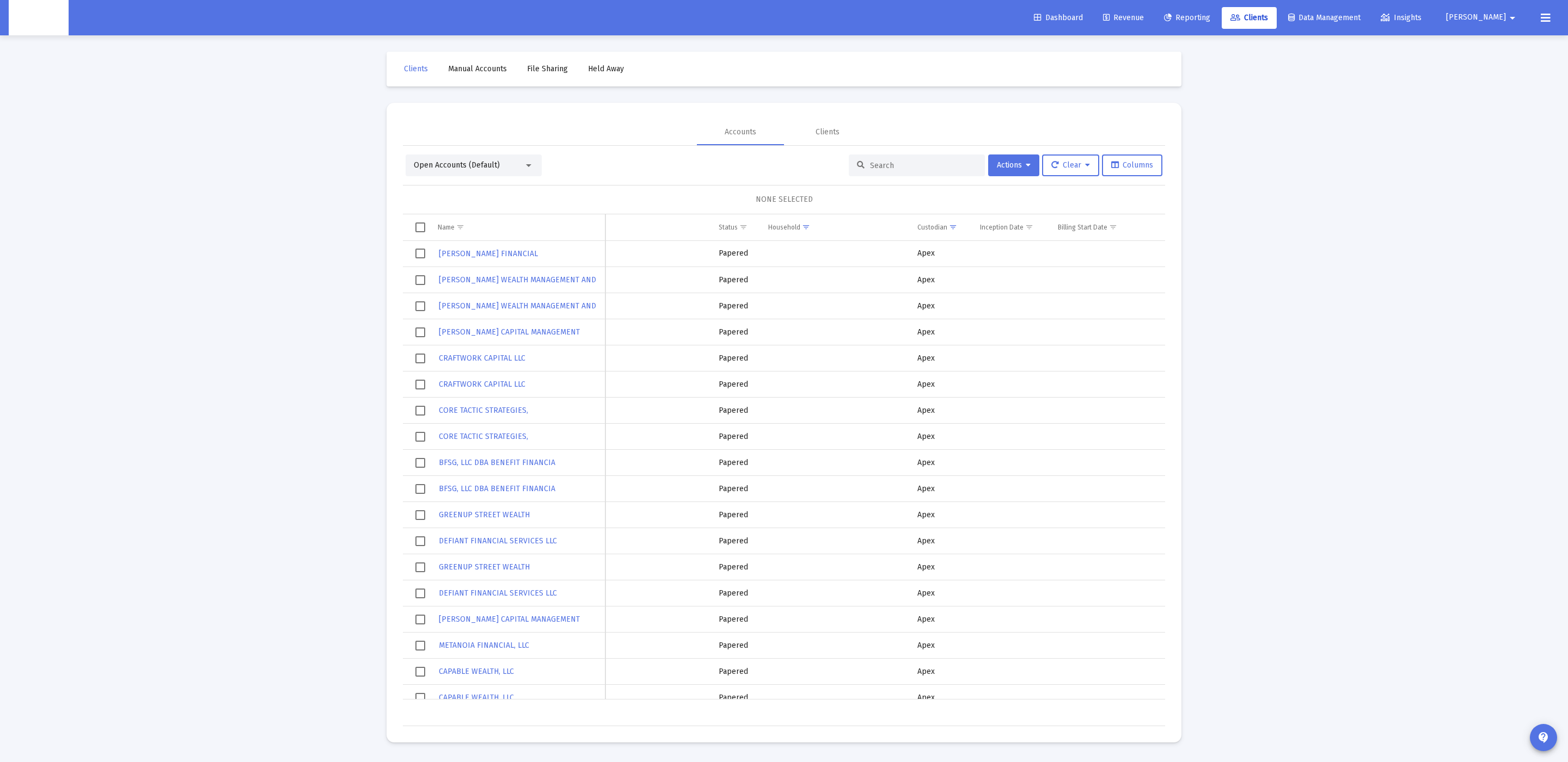
scroll to position [0, 0]
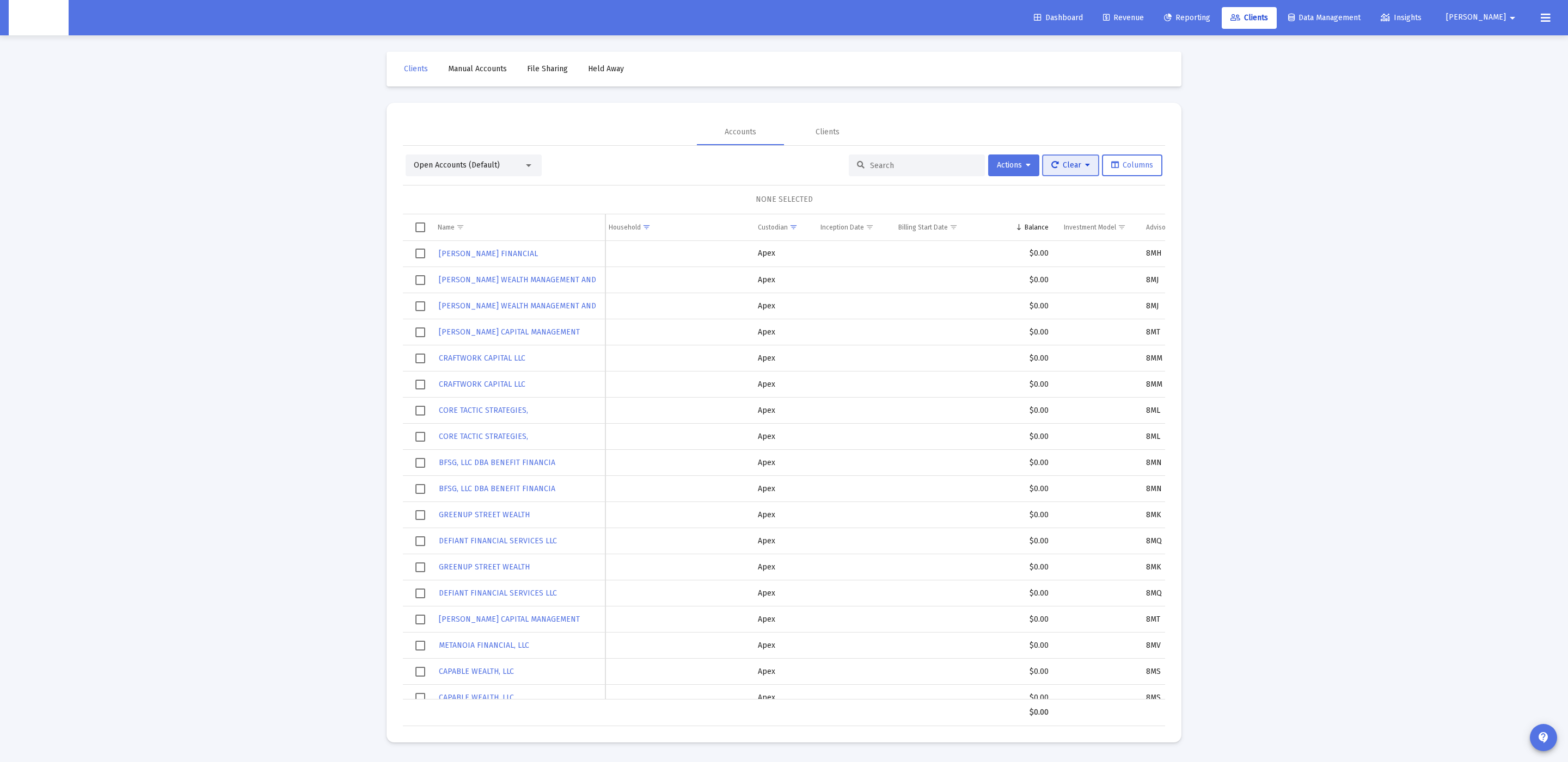
click at [1081, 167] on span "Clear" at bounding box center [1070, 165] width 39 height 9
click at [1075, 204] on button "Clear Selections" at bounding box center [1075, 194] width 74 height 26
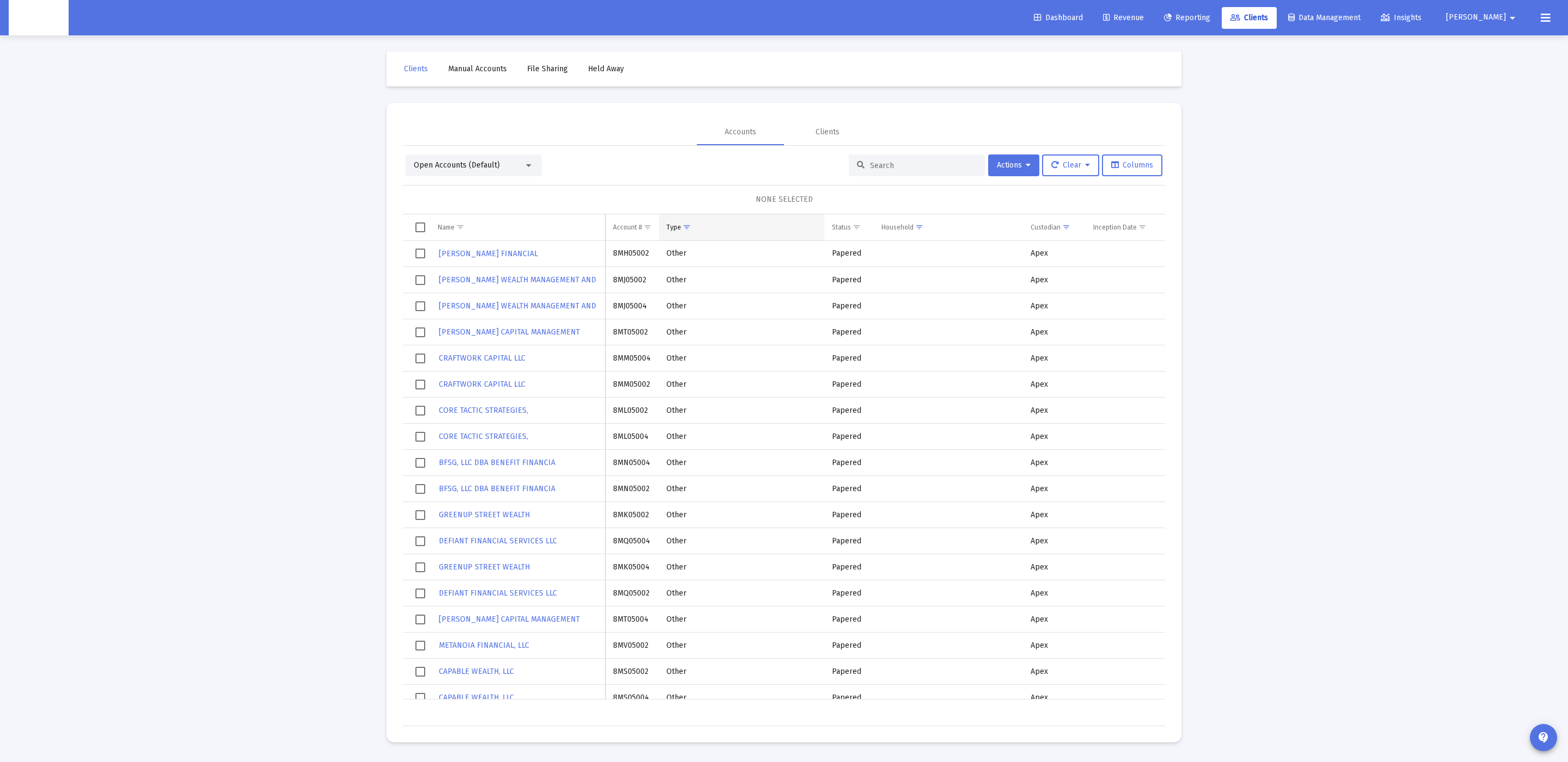
click at [682, 225] on span "Show filter options for column 'Type'" at bounding box center [686, 227] width 8 height 8
click at [688, 229] on span "Show filter options for column 'Type'" at bounding box center [686, 227] width 8 height 8
click at [923, 223] on span "Show filter options for column 'Household'" at bounding box center [919, 227] width 8 height 8
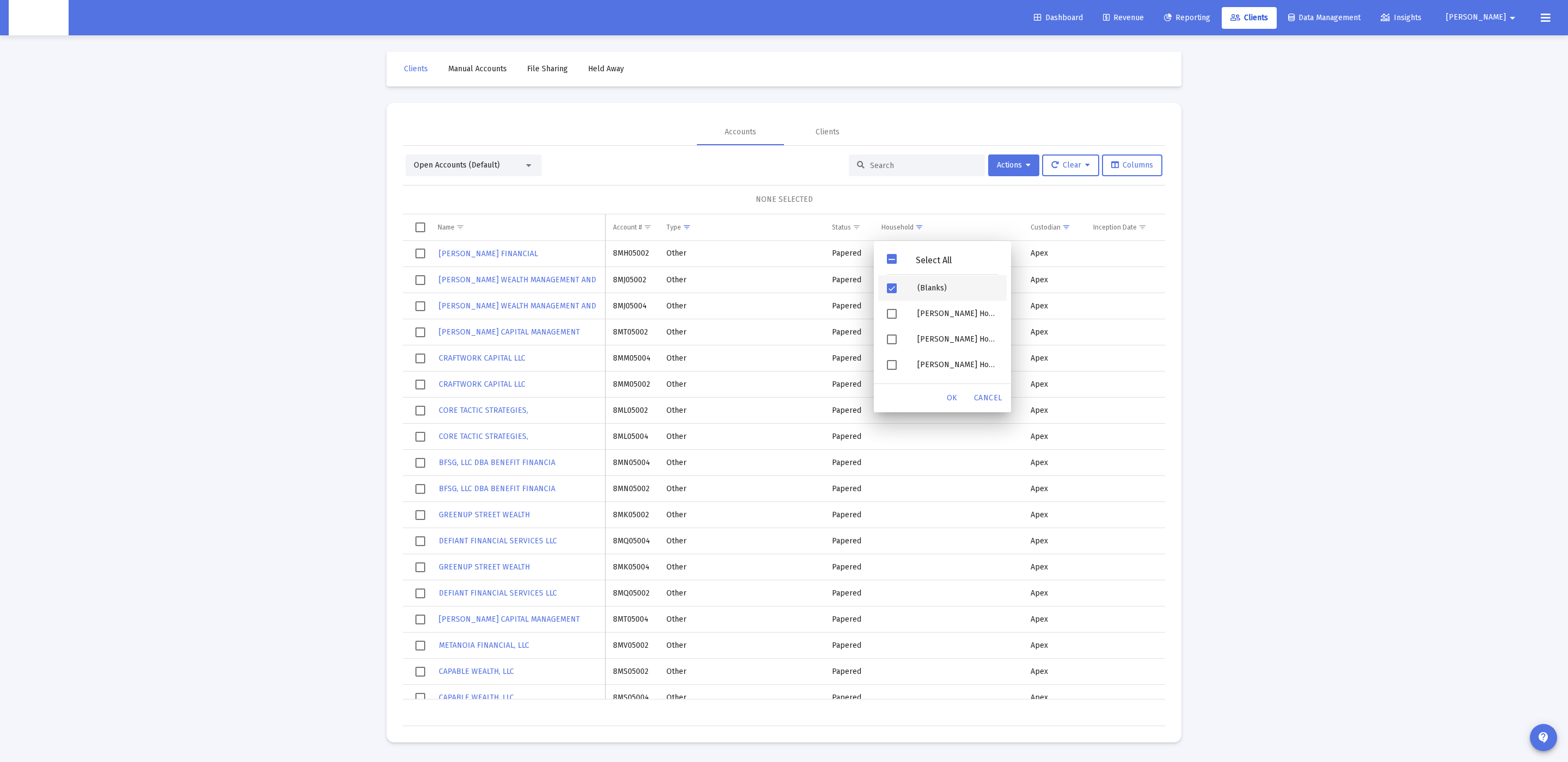
drag, startPoint x: 913, startPoint y: 290, endPoint x: 906, endPoint y: 271, distance: 20.2
click at [913, 289] on div "(Blanks)" at bounding box center [957, 287] width 98 height 25
click at [900, 255] on div "Select All" at bounding box center [933, 260] width 74 height 9
click at [923, 288] on div "(Blanks)" at bounding box center [957, 287] width 98 height 25
click at [944, 402] on div "OK" at bounding box center [952, 397] width 35 height 20
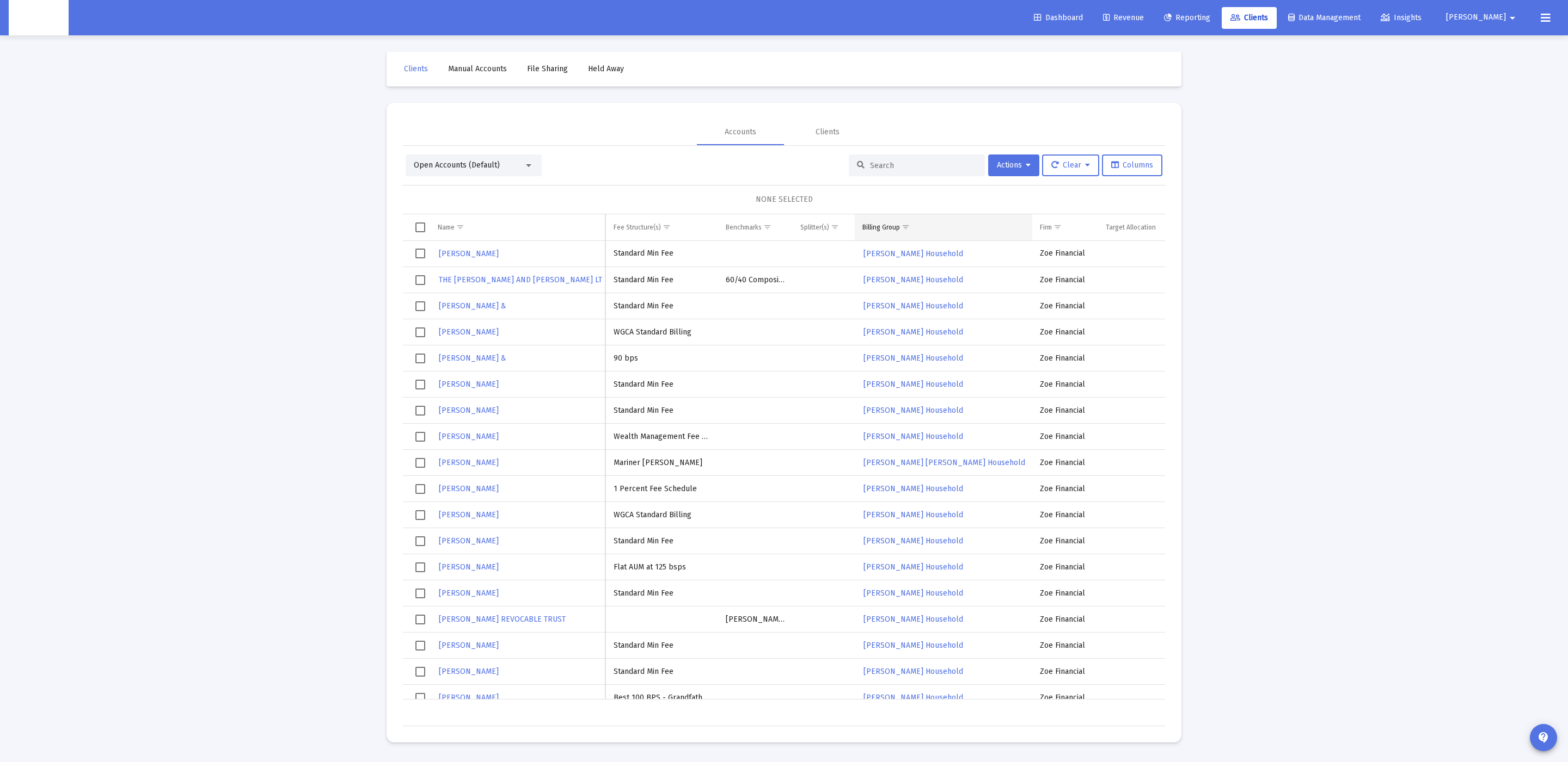
drag, startPoint x: 906, startPoint y: 225, endPoint x: 908, endPoint y: 231, distance: 6.3
click at [906, 226] on span "Show filter options for column 'Billing Group'" at bounding box center [906, 227] width 8 height 8
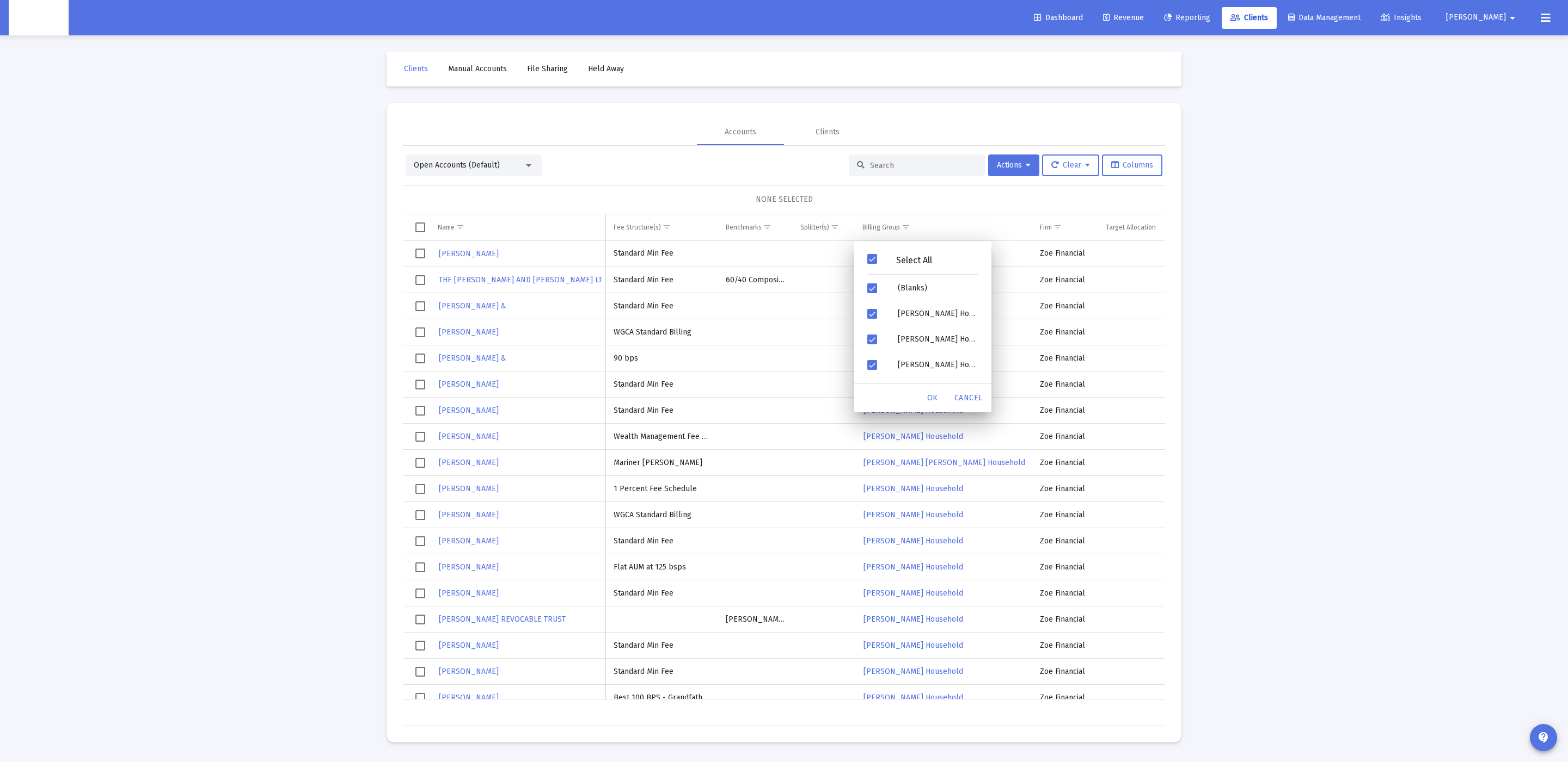
click at [899, 260] on div "Select All" at bounding box center [914, 260] width 74 height 9
click at [874, 289] on span "Filter options" at bounding box center [872, 288] width 9 height 9
click at [874, 258] on span "Filter options" at bounding box center [872, 259] width 9 height 9
click at [875, 261] on span "Filter options" at bounding box center [872, 259] width 9 height 9
click at [874, 284] on span "Filter options" at bounding box center [872, 288] width 9 height 9
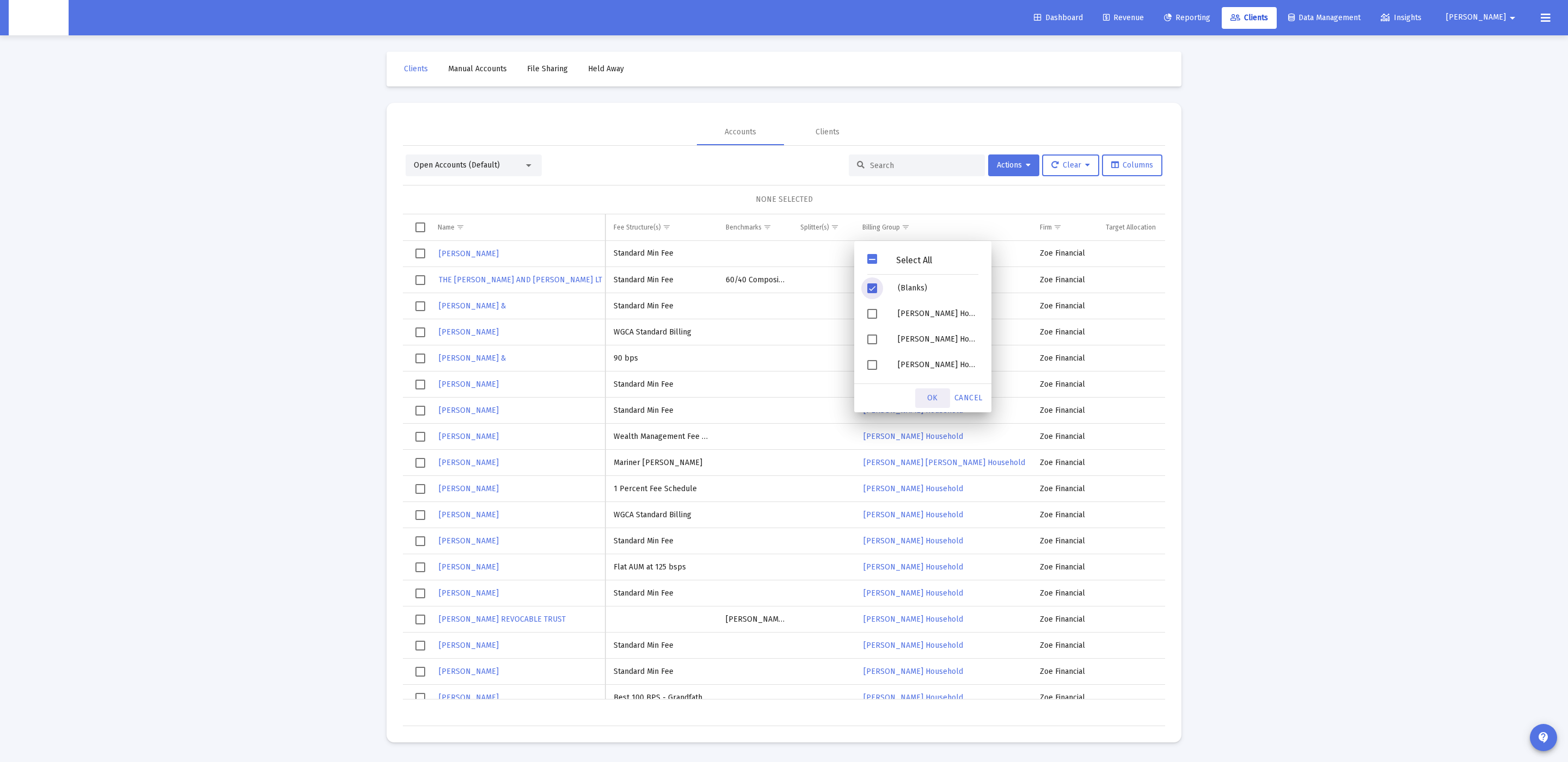
click at [926, 392] on div "OK" at bounding box center [932, 397] width 35 height 20
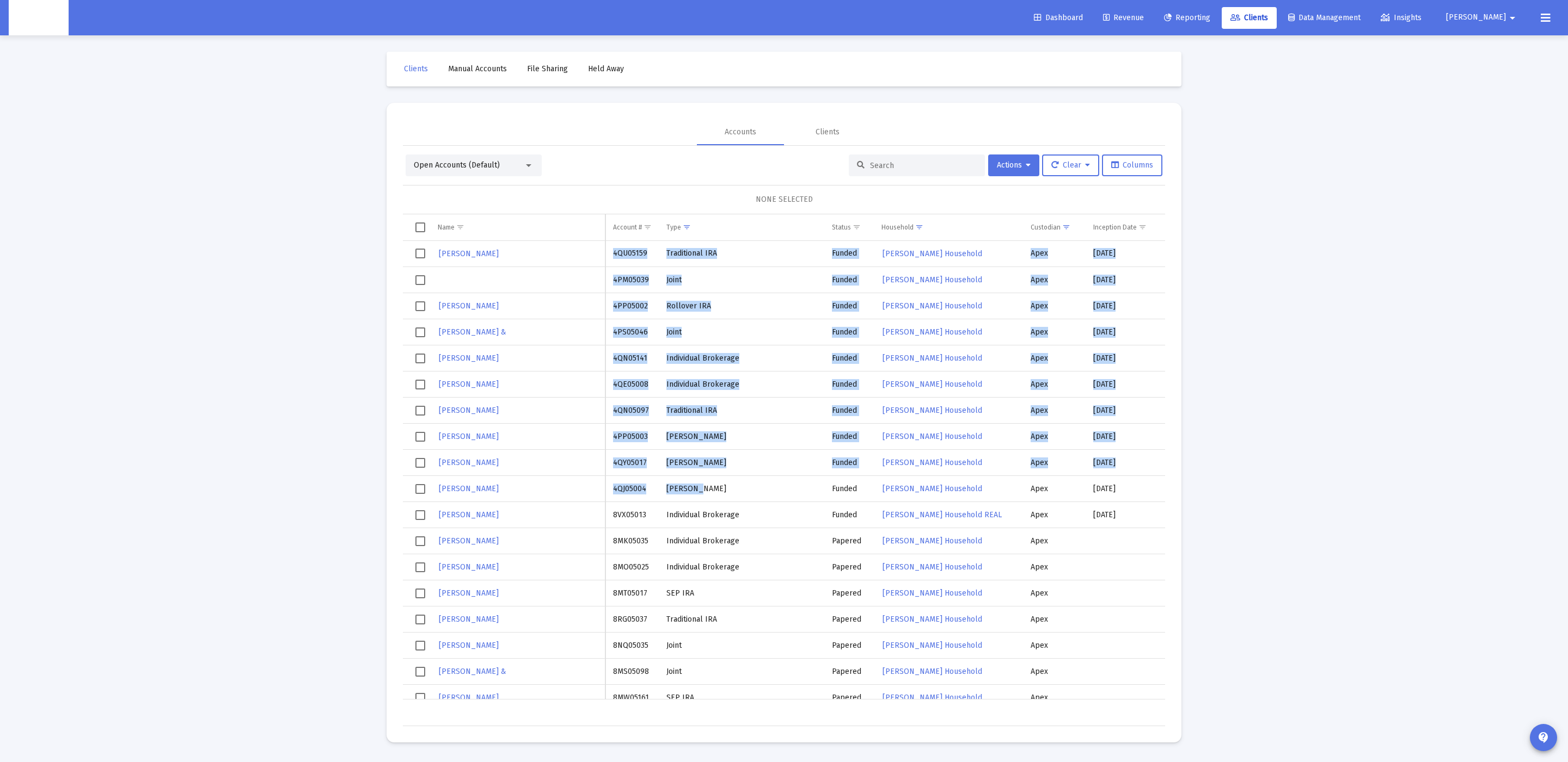
drag, startPoint x: 727, startPoint y: 496, endPoint x: 612, endPoint y: 252, distance: 269.7
copy tbody "4QU05159 Traditional IRA Funded Mike Mossbarger's Household Apex 9/5/2025 $300,…"
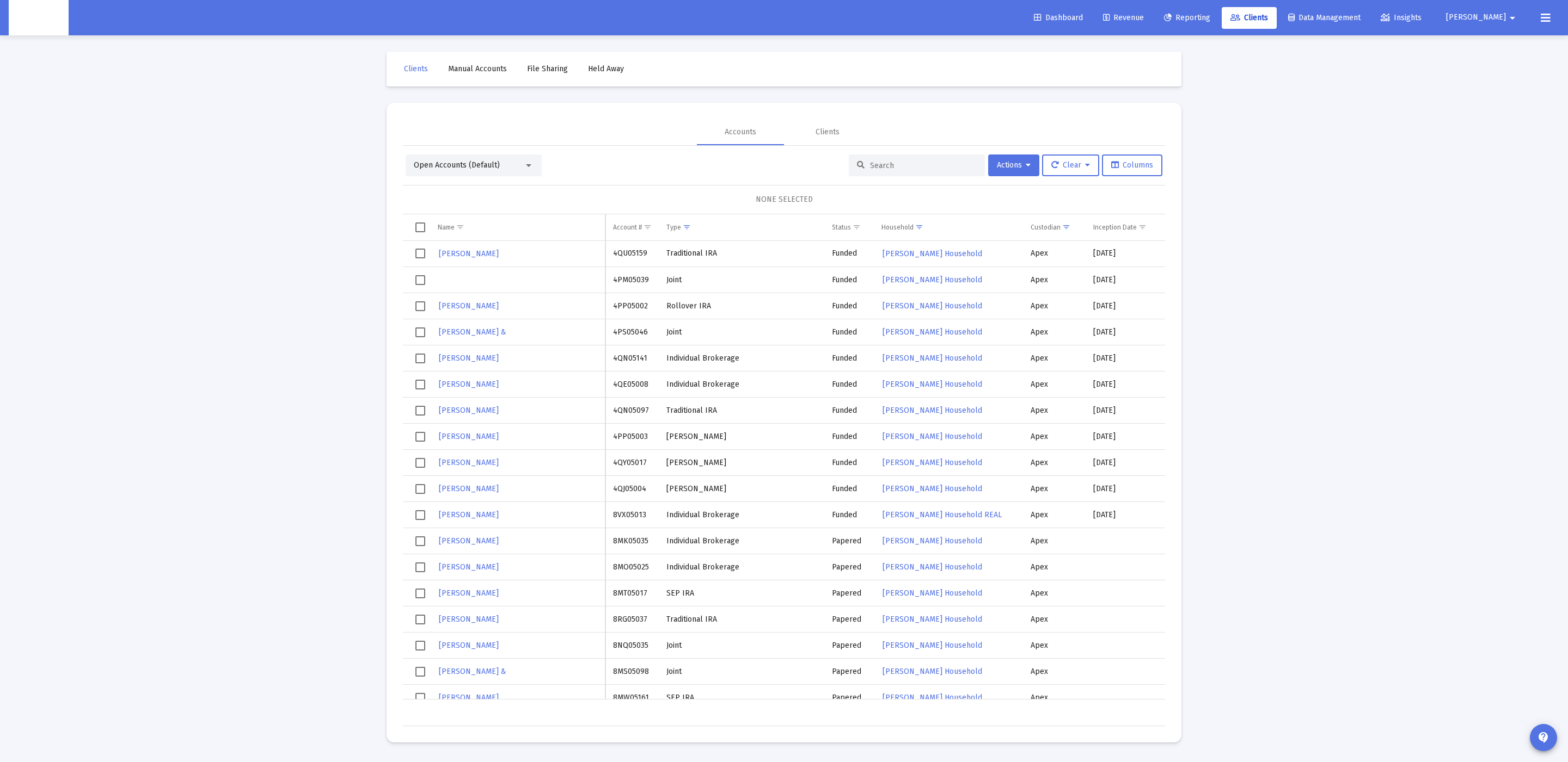
click at [339, 176] on div "Loading... Clients Manual Accounts File Sharing Held Away Accounts Clients Open…" at bounding box center [784, 381] width 1568 height 762
click at [920, 223] on span "Show filter options for column 'Household'" at bounding box center [919, 227] width 8 height 8
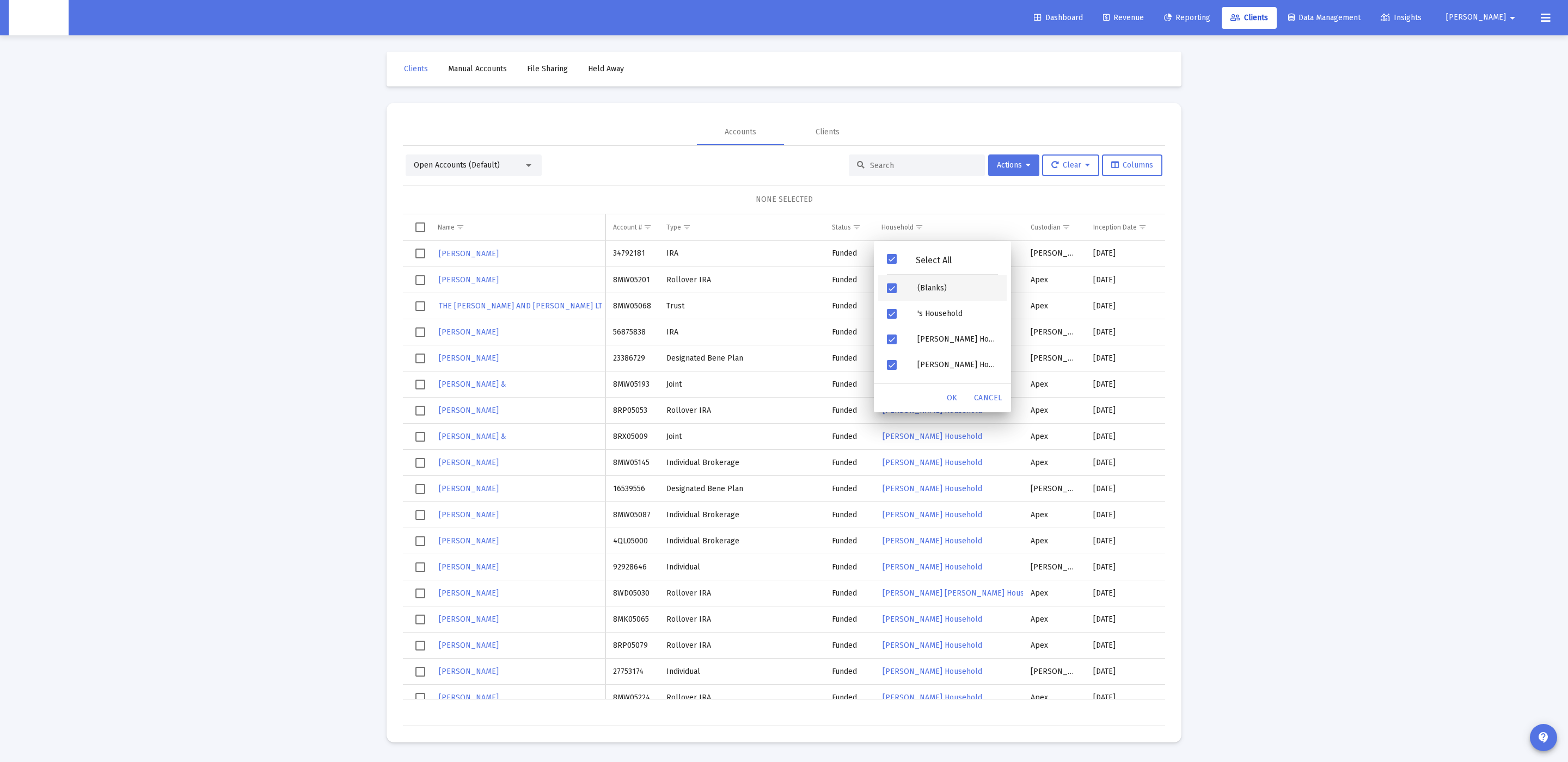
click at [890, 285] on span "Filter options" at bounding box center [891, 288] width 9 height 9
click at [946, 394] on span "OK" at bounding box center [952, 398] width 11 height 9
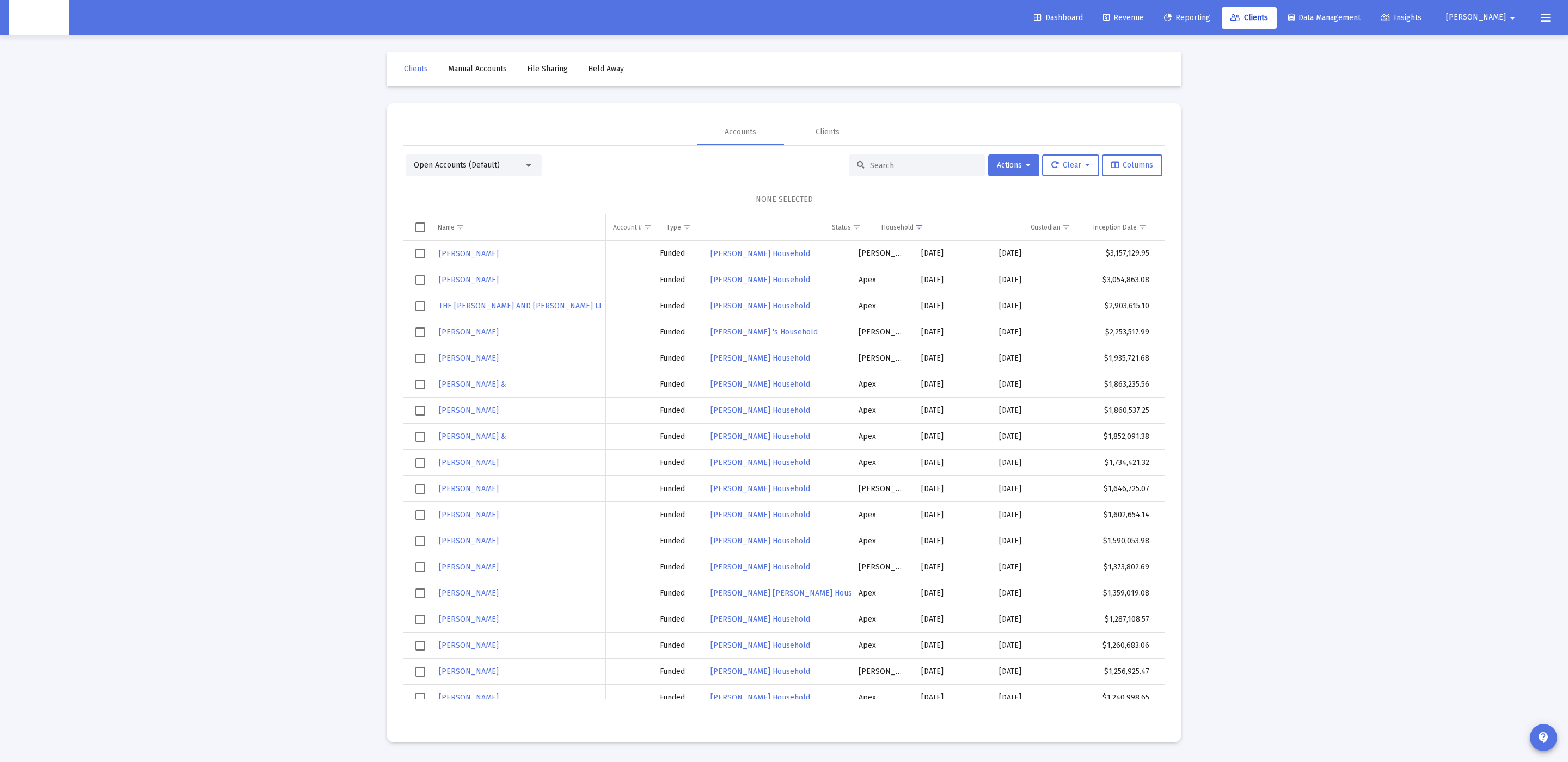
scroll to position [0, 172]
click at [892, 228] on span "Show filter options for column 'Custodian'" at bounding box center [893, 227] width 8 height 8
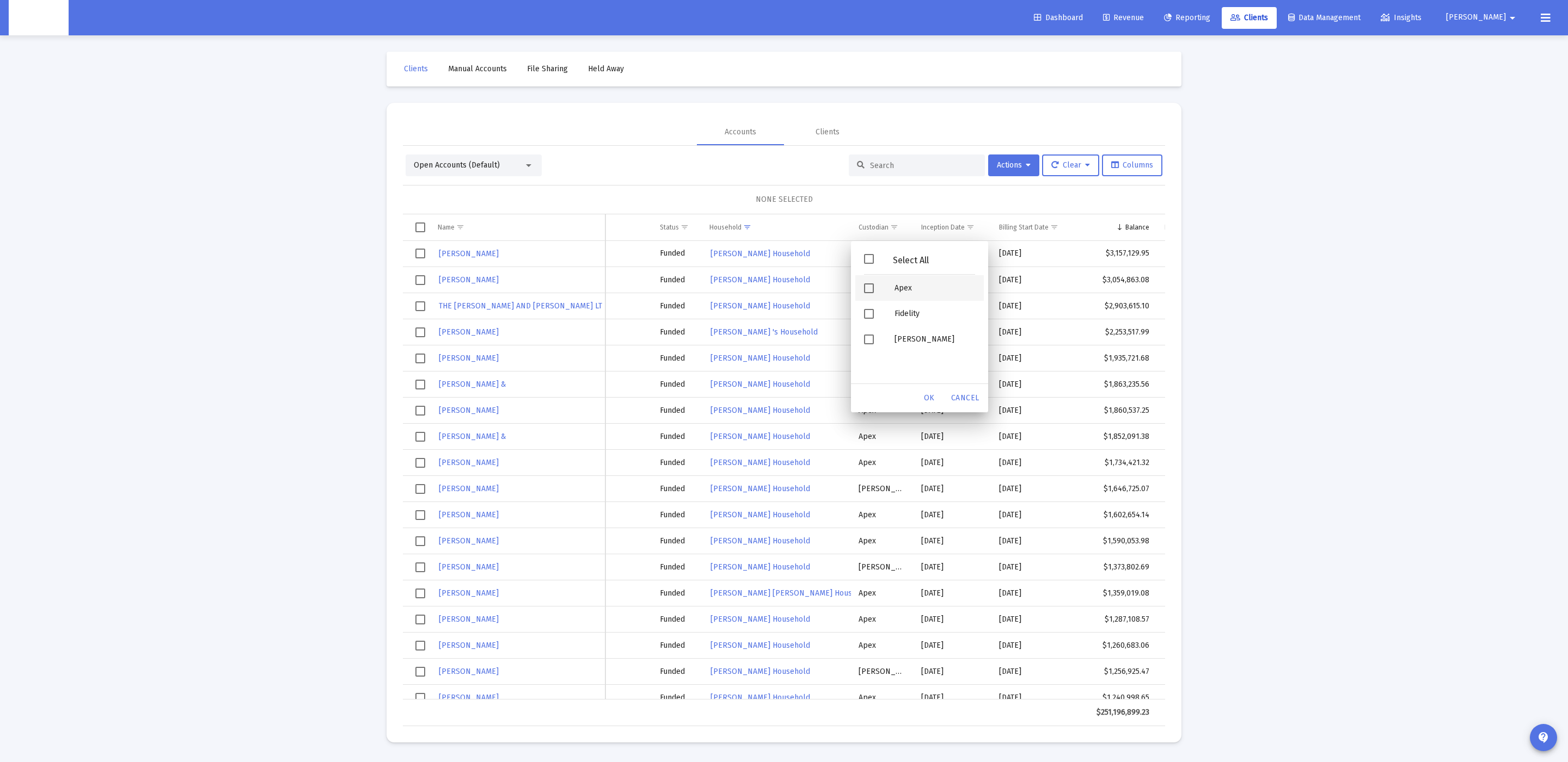
click at [869, 287] on span "Filter options" at bounding box center [869, 288] width 9 height 9
click at [920, 395] on div "OK" at bounding box center [928, 397] width 35 height 20
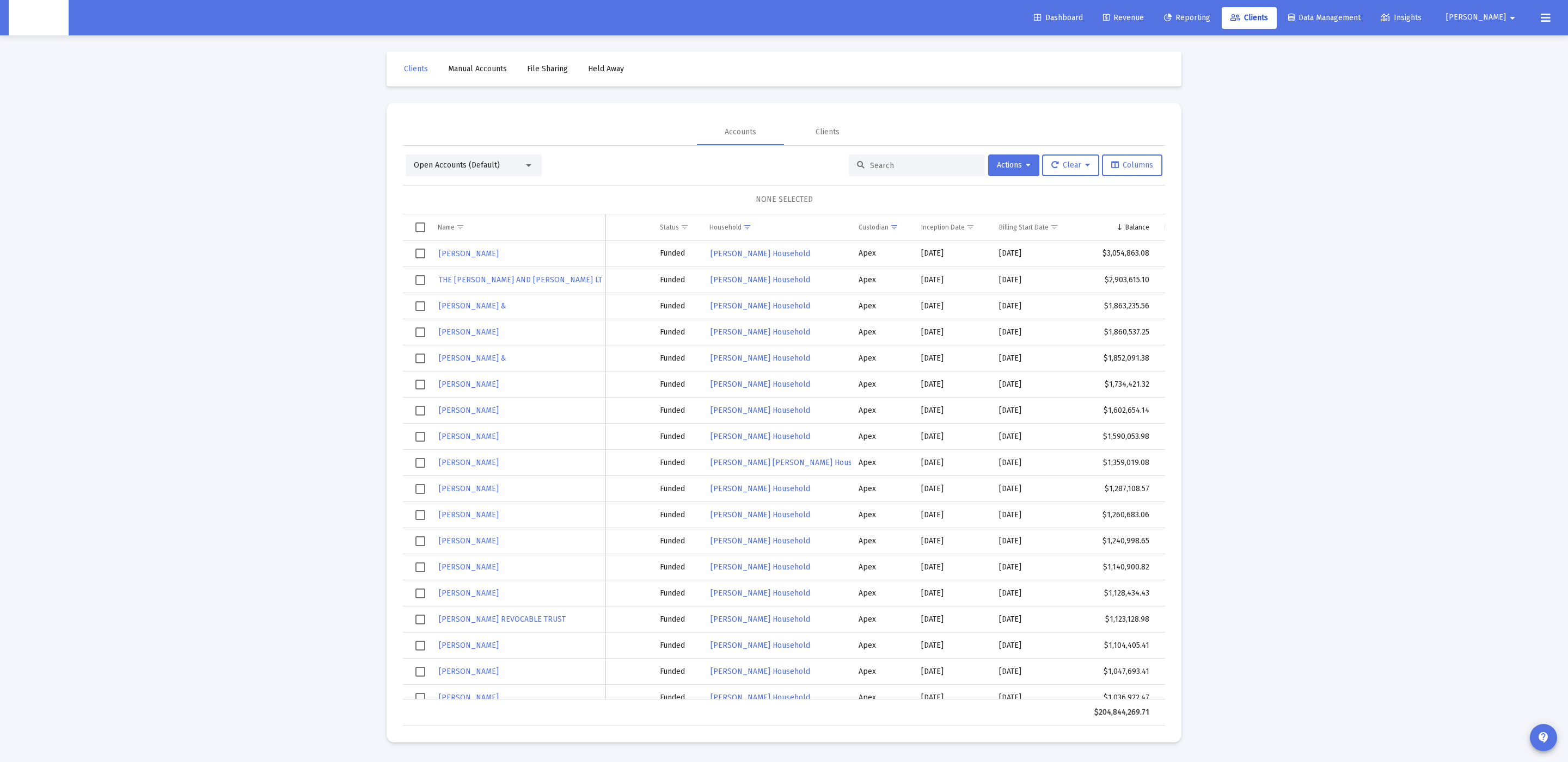
scroll to position [0, 198]
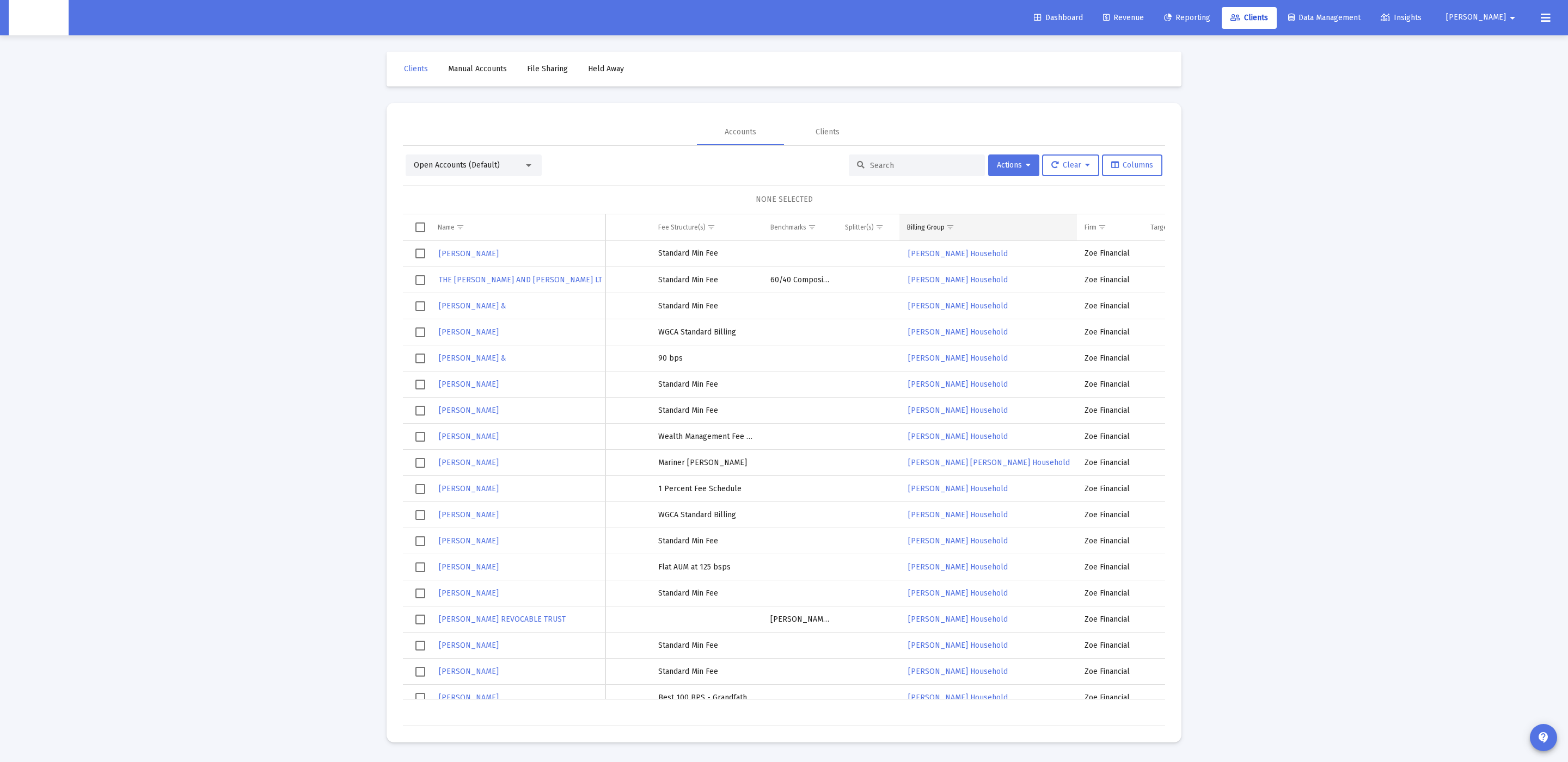
click at [949, 225] on span "Show filter options for column 'Billing Group'" at bounding box center [950, 227] width 8 height 8
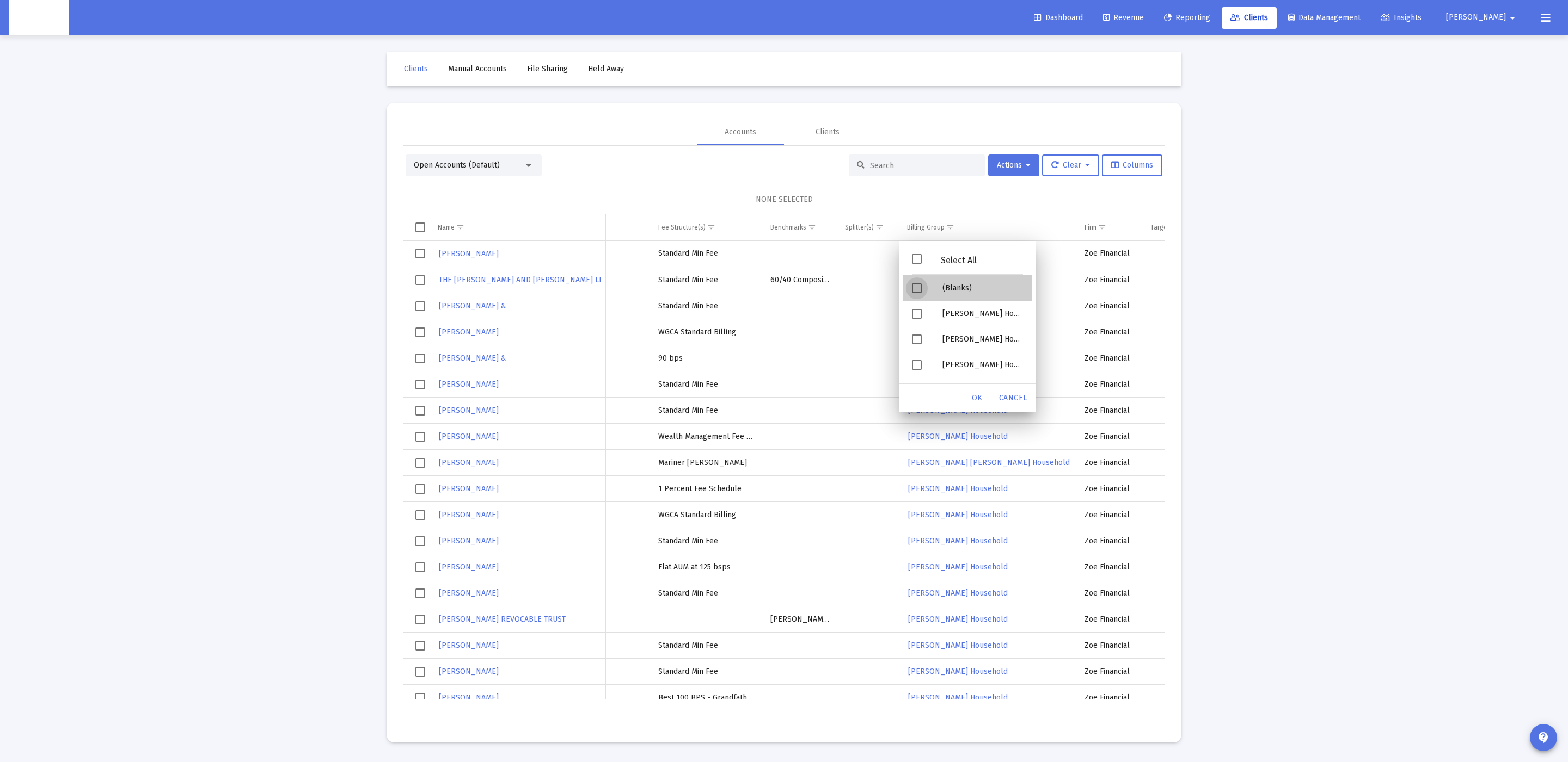
click at [942, 283] on div "(Blanks)" at bounding box center [983, 287] width 98 height 25
click at [970, 394] on div "OK" at bounding box center [976, 397] width 35 height 20
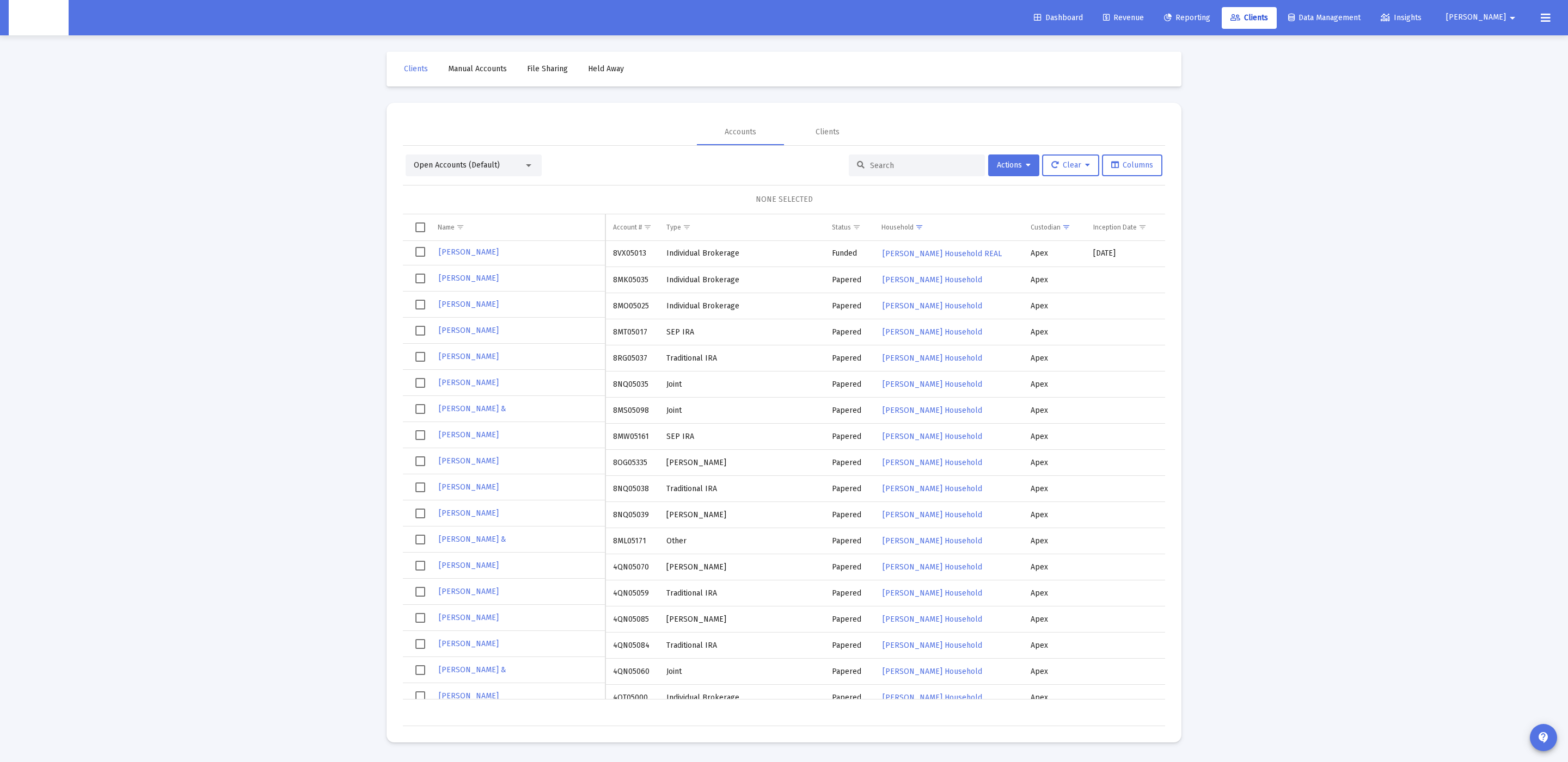
click at [629, 257] on td "8VX05013" at bounding box center [631, 254] width 54 height 26
copy td "8VX05013"
click at [823, 457] on tr "[PERSON_NAME] 8OG05335 [PERSON_NAME] Papered [PERSON_NAME] Household Apex $0.00…" at bounding box center [1265, 463] width 1724 height 26
